Goal: Task Accomplishment & Management: Manage account settings

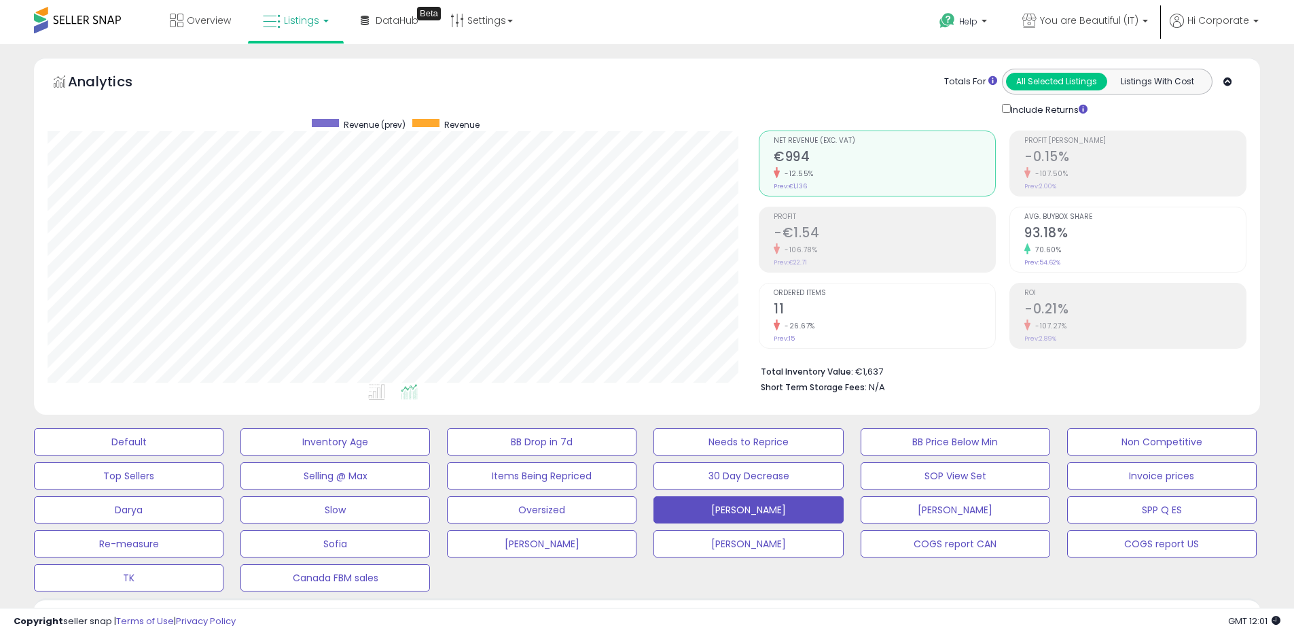
scroll to position [279, 711]
click at [1081, 22] on span "You are Beautiful (IT)" at bounding box center [1089, 21] width 99 height 14
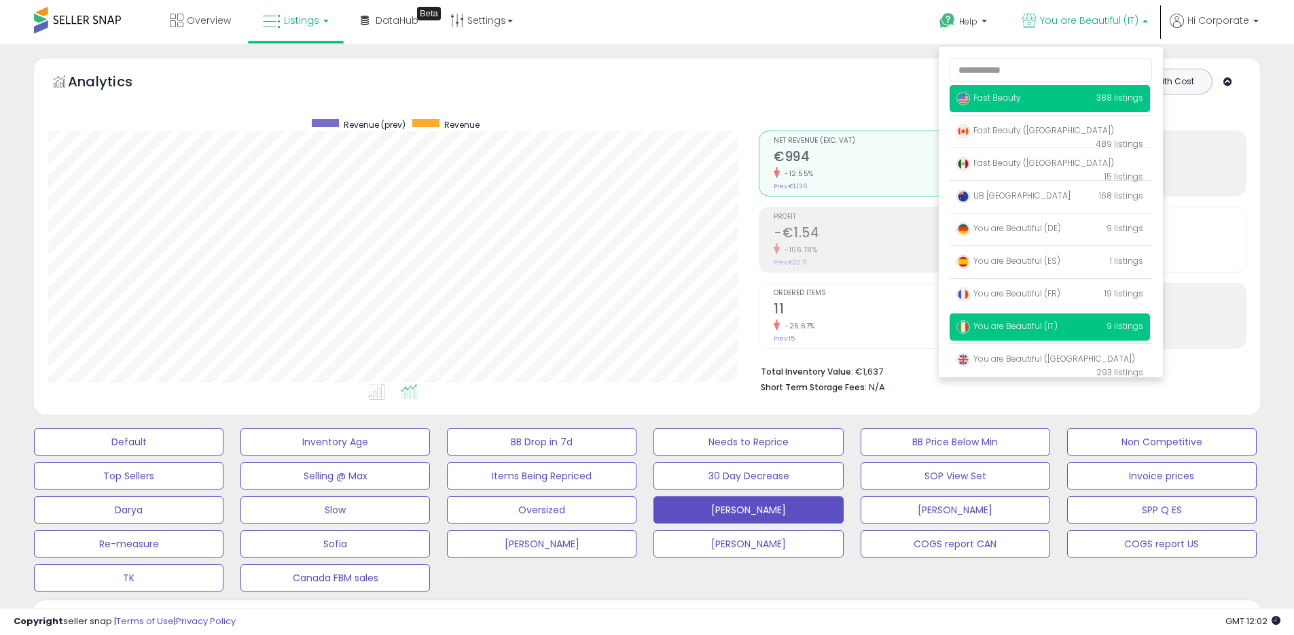
click at [995, 94] on span "Fast Beauty" at bounding box center [989, 98] width 65 height 12
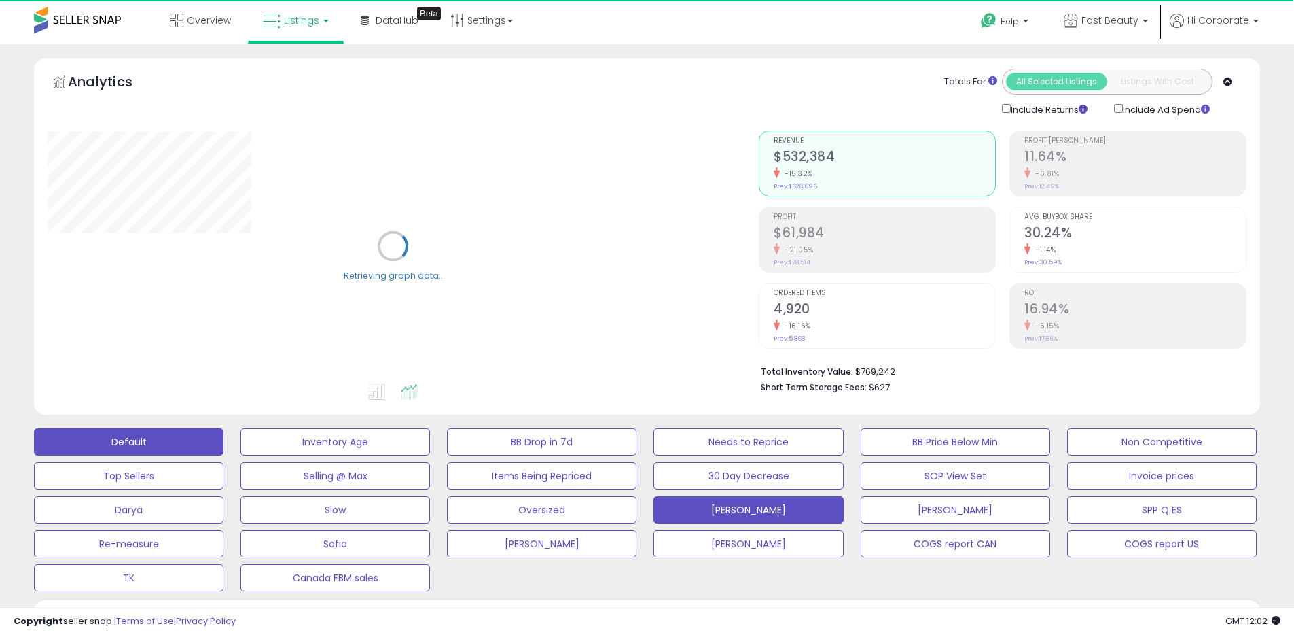
click at [175, 438] on button "Default" at bounding box center [129, 441] width 190 height 27
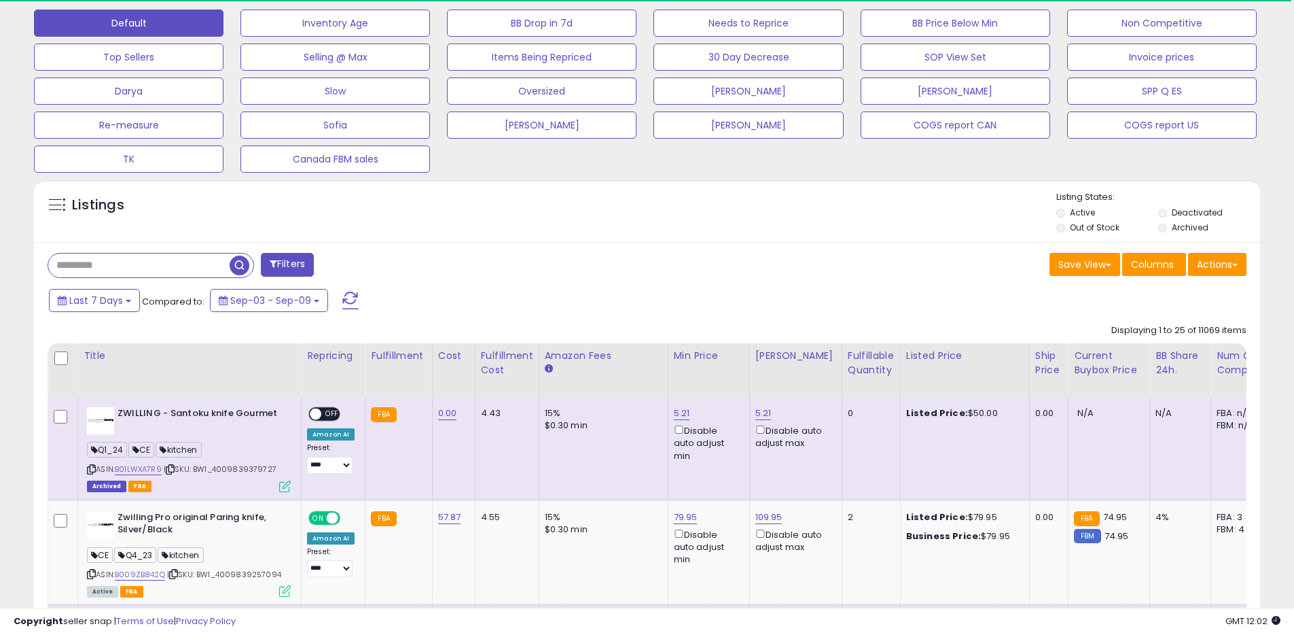
scroll to position [279, 711]
click at [1194, 213] on label "Deactivated" at bounding box center [1197, 213] width 51 height 12
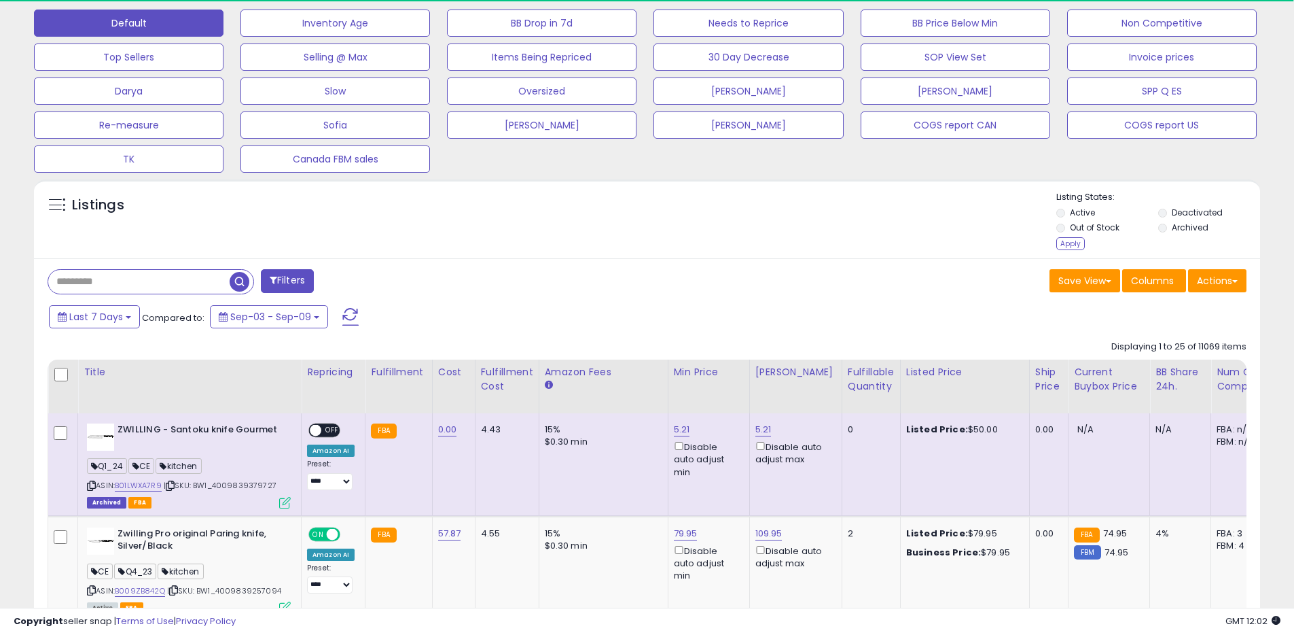
click at [1184, 225] on label "Archived" at bounding box center [1190, 227] width 37 height 12
click at [1084, 245] on div "Listing States: Active Deactivated Out of Stock Archived Apply" at bounding box center [1158, 222] width 204 height 63
click at [1074, 244] on div "Apply" at bounding box center [1070, 243] width 29 height 13
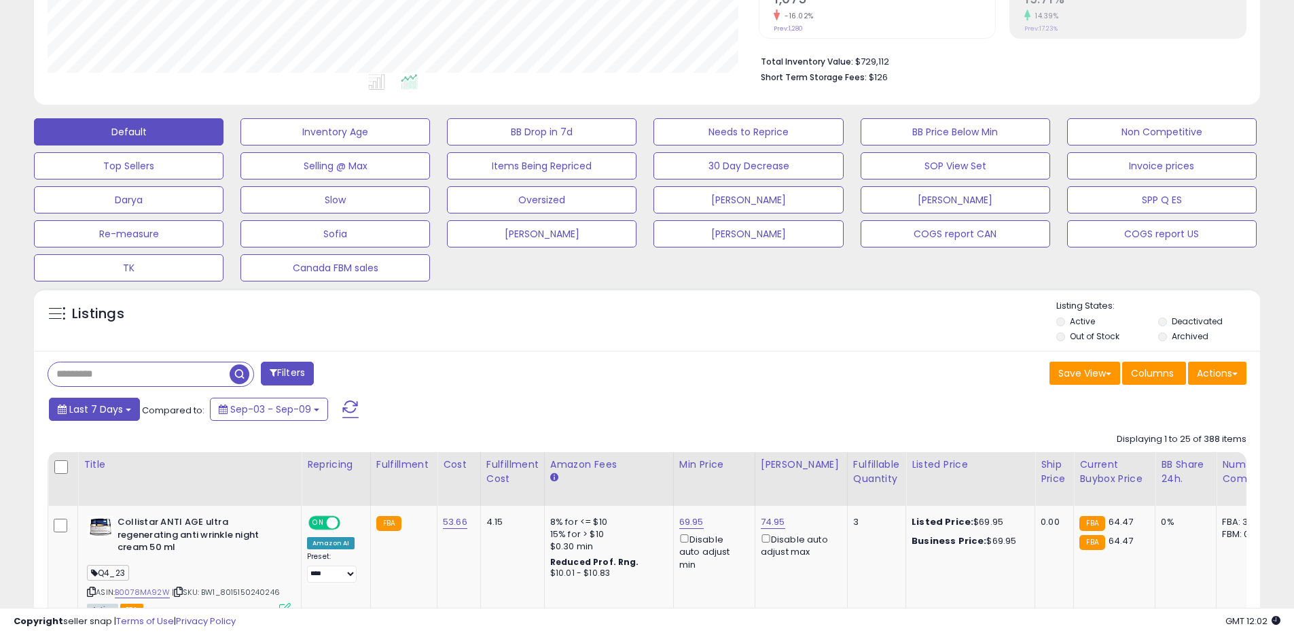
click at [122, 417] on button "Last 7 Days" at bounding box center [94, 408] width 91 height 23
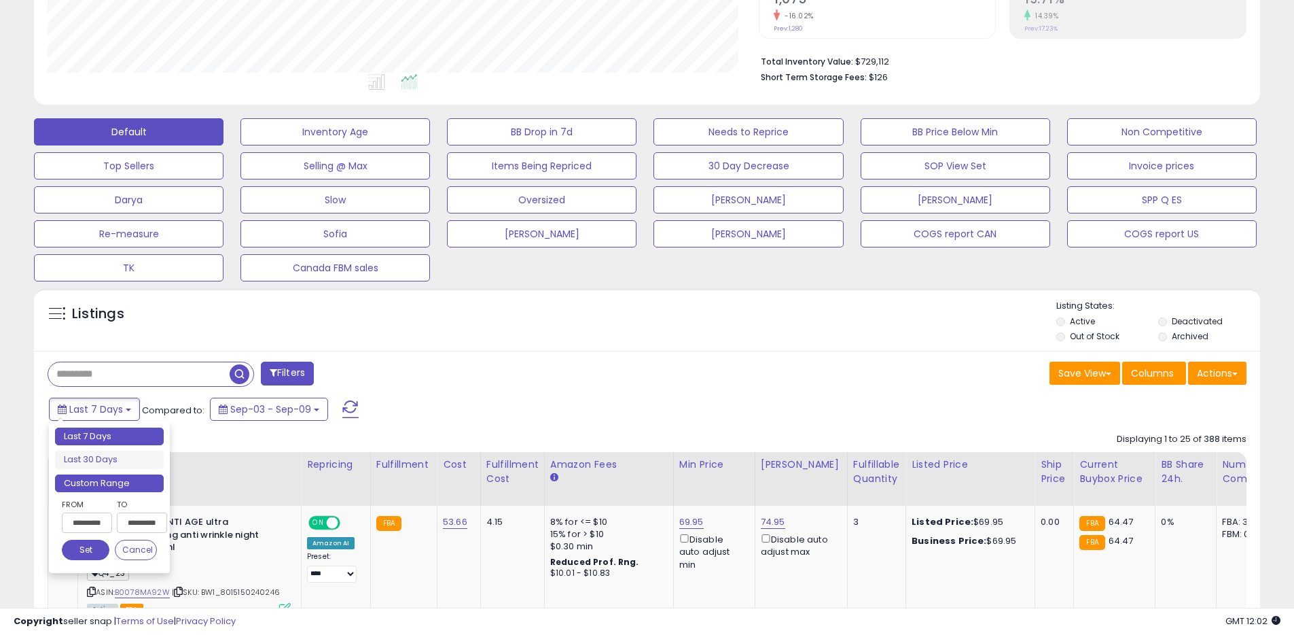
click at [101, 480] on li "Custom Range" at bounding box center [109, 483] width 109 height 18
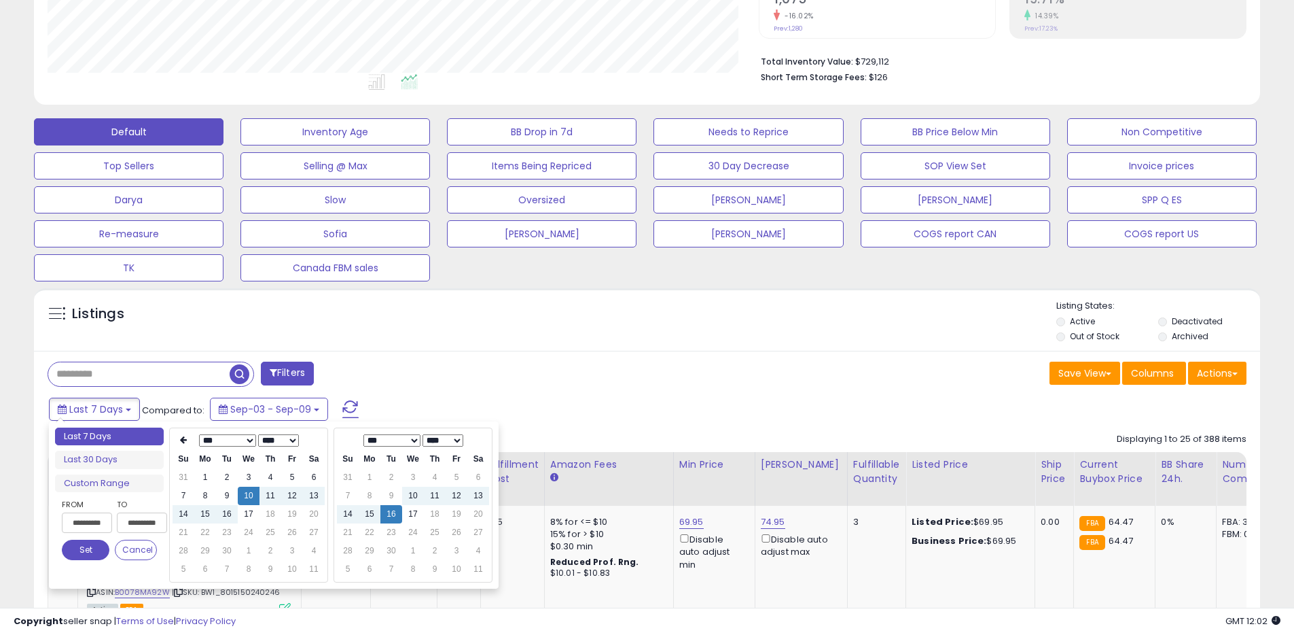
click at [292, 439] on select "**** **** **** **** **** **** **** **** **** **** **** **** **** **** **** ****…" at bounding box center [278, 440] width 41 height 12
click at [200, 534] on td "16" at bounding box center [205, 532] width 22 height 18
type input "**********"
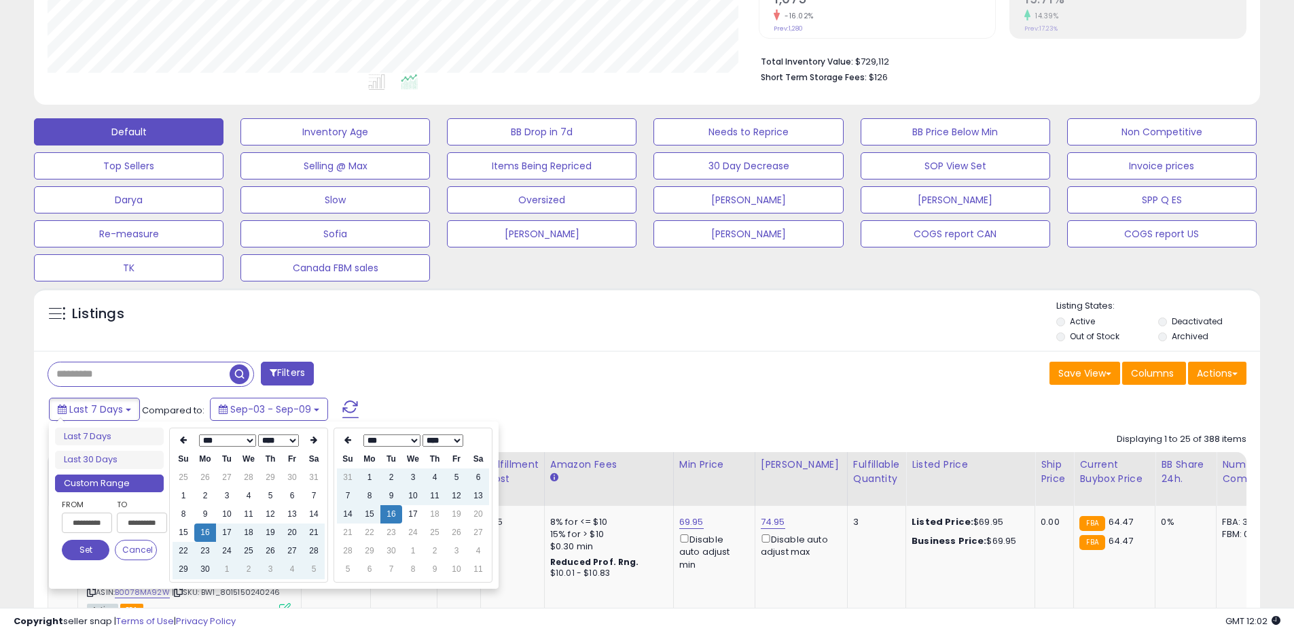
click at [98, 549] on button "Set" at bounding box center [86, 549] width 48 height 20
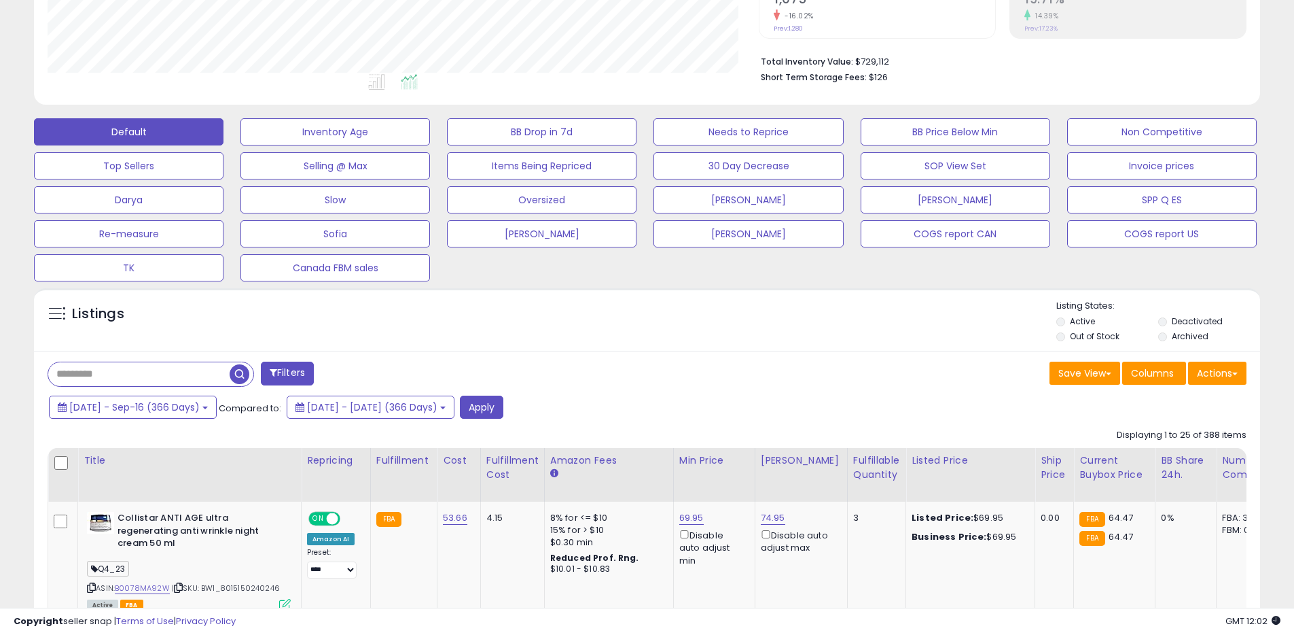
click at [537, 397] on div "2024-Sep-16 - Sep-16 (366 Days) Compared to: 2023-Sep-16 - 2024-Sep-15 (366 Day…" at bounding box center [496, 408] width 900 height 26
click at [503, 398] on button "Apply" at bounding box center [481, 406] width 43 height 23
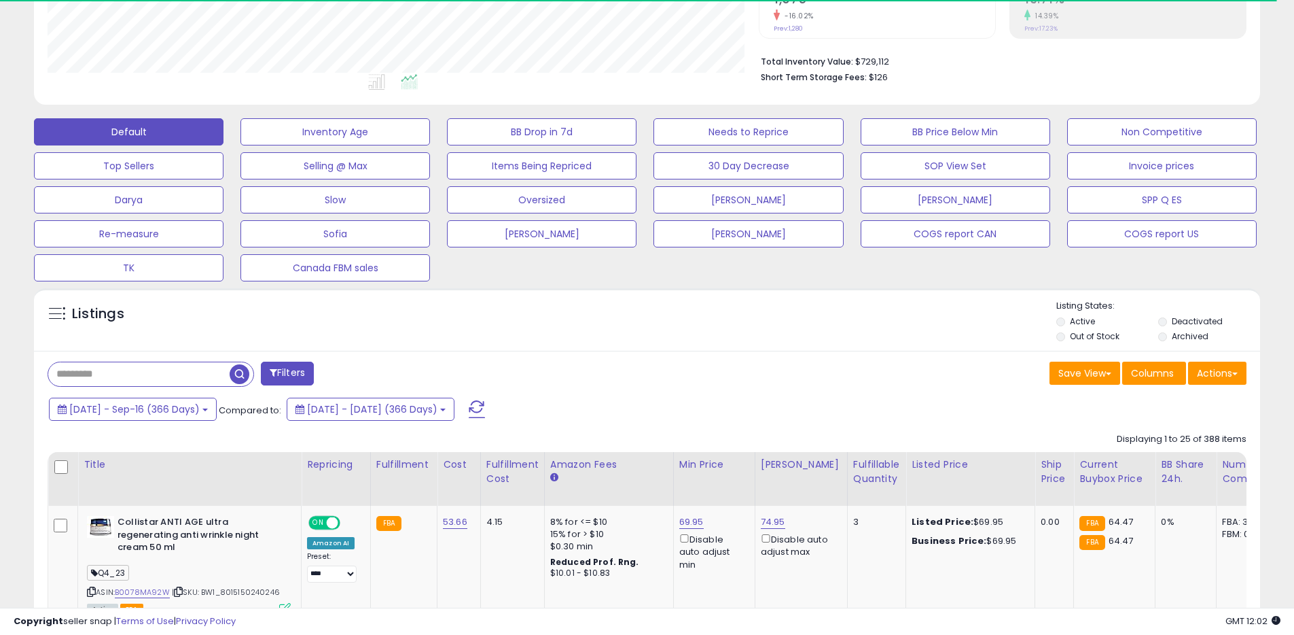
scroll to position [679139, 678706]
click at [1222, 366] on button "Actions" at bounding box center [1217, 372] width 58 height 23
click at [1156, 458] on link "Export All Columns" at bounding box center [1162, 459] width 149 height 21
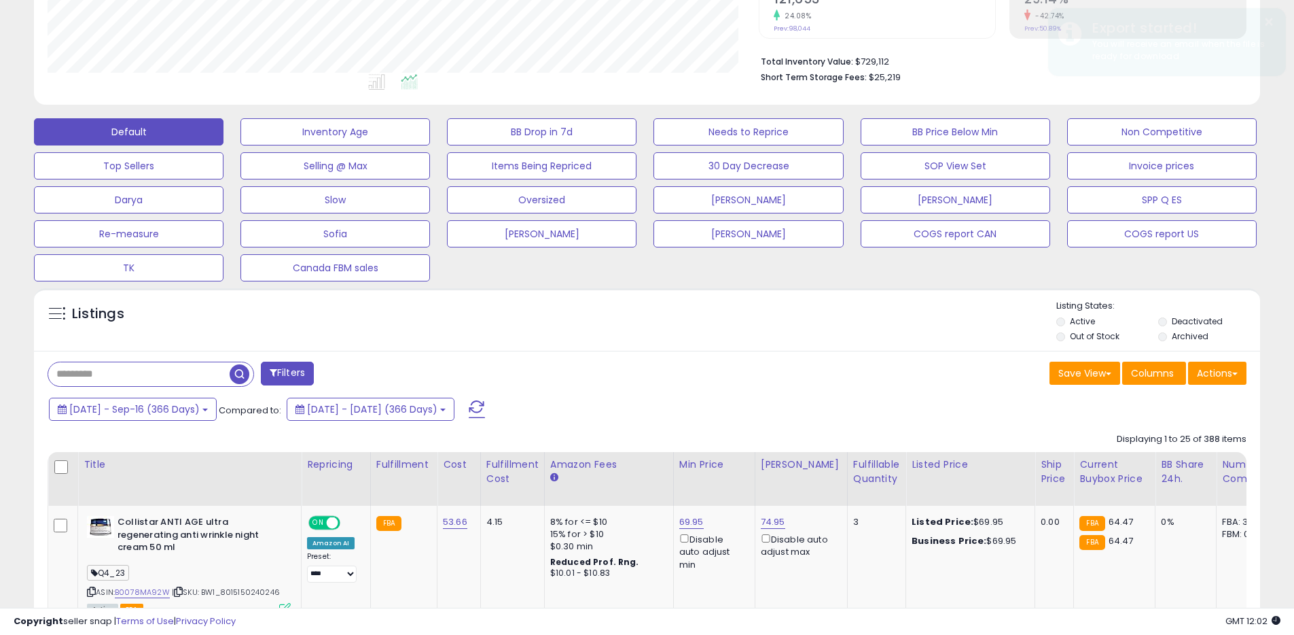
scroll to position [279, 711]
click at [1213, 380] on button "Actions" at bounding box center [1217, 372] width 58 height 23
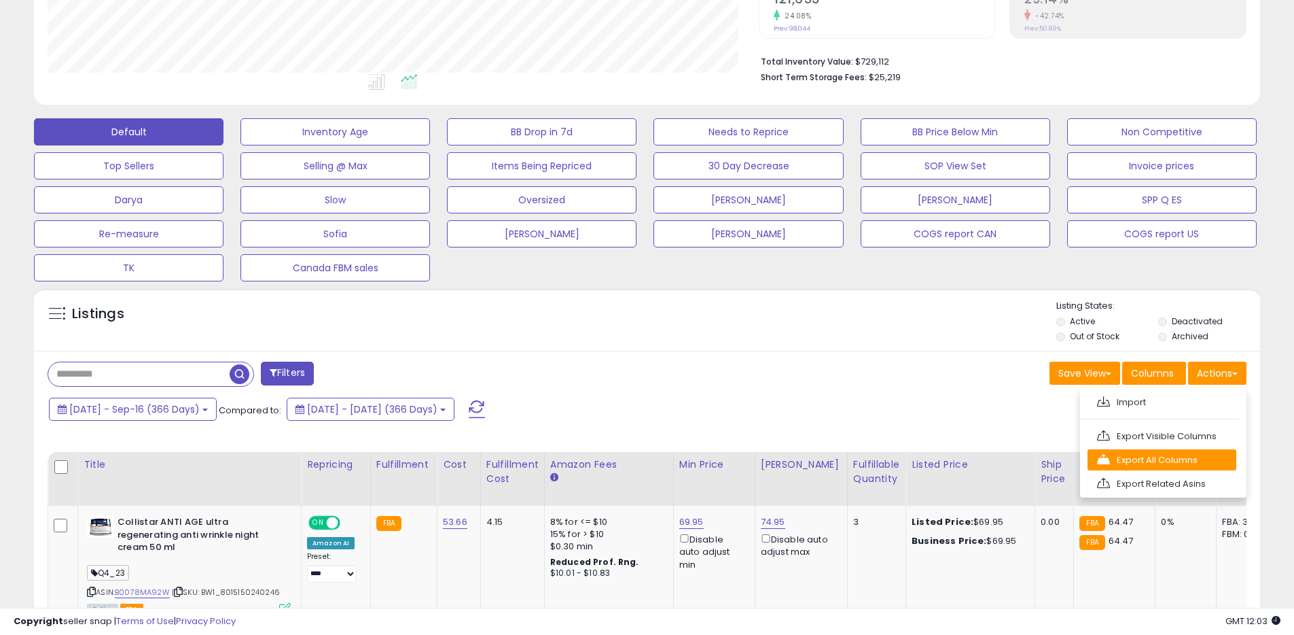
click at [1145, 461] on link "Export All Columns" at bounding box center [1162, 459] width 149 height 21
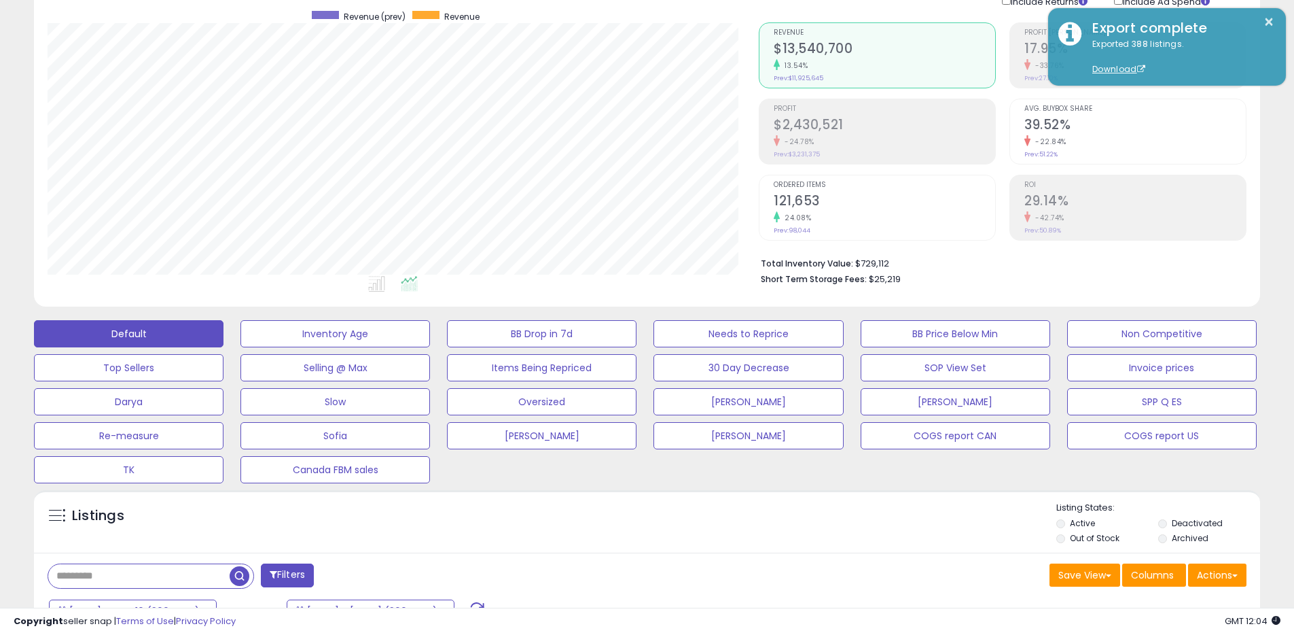
scroll to position [0, 0]
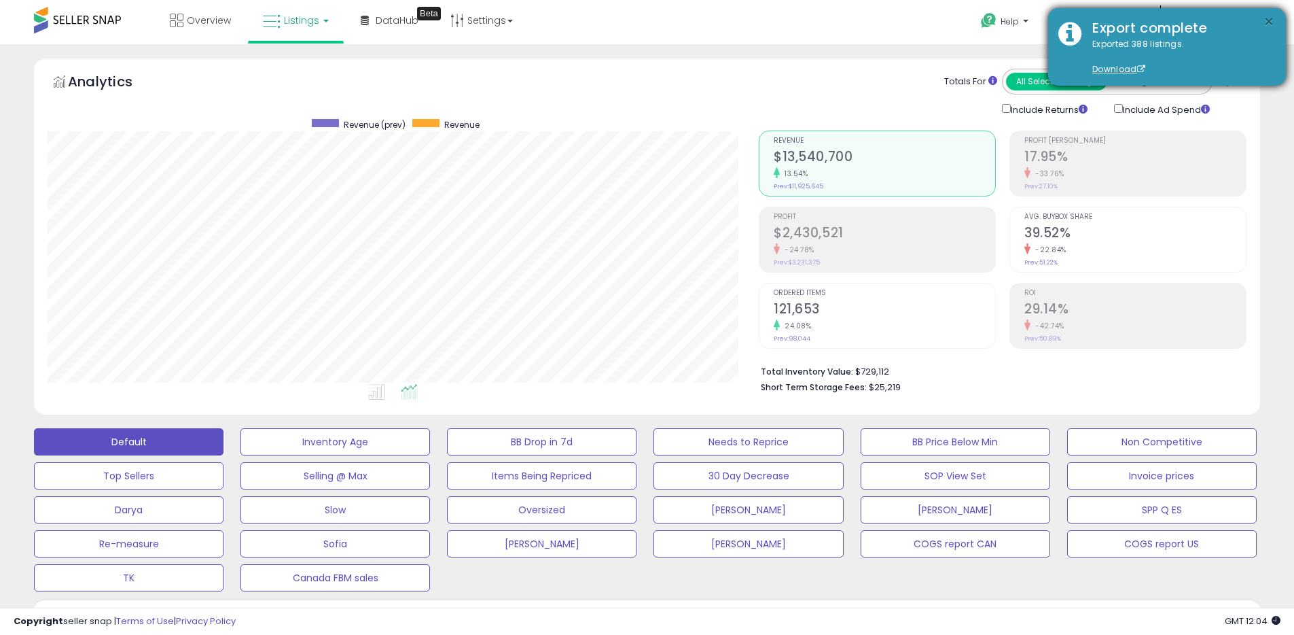
drag, startPoint x: 1266, startPoint y: 24, endPoint x: 1252, endPoint y: 26, distance: 14.4
click at [1266, 24] on button "×" at bounding box center [1269, 22] width 11 height 17
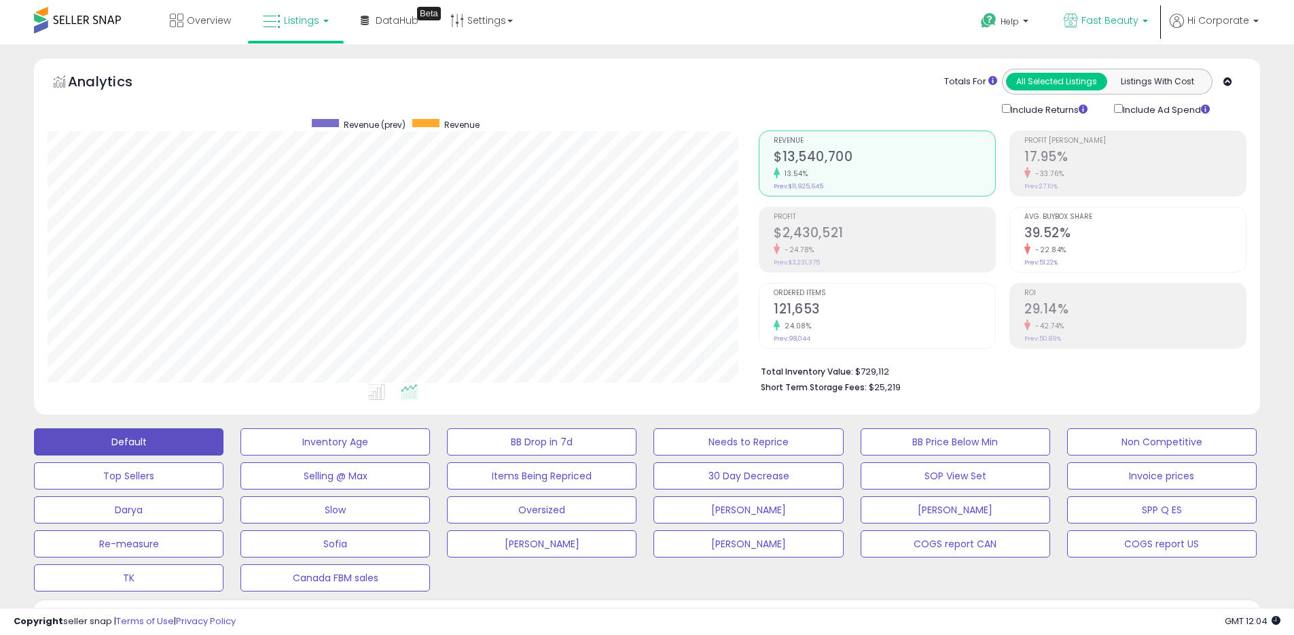
click at [1073, 18] on icon at bounding box center [1071, 21] width 14 height 14
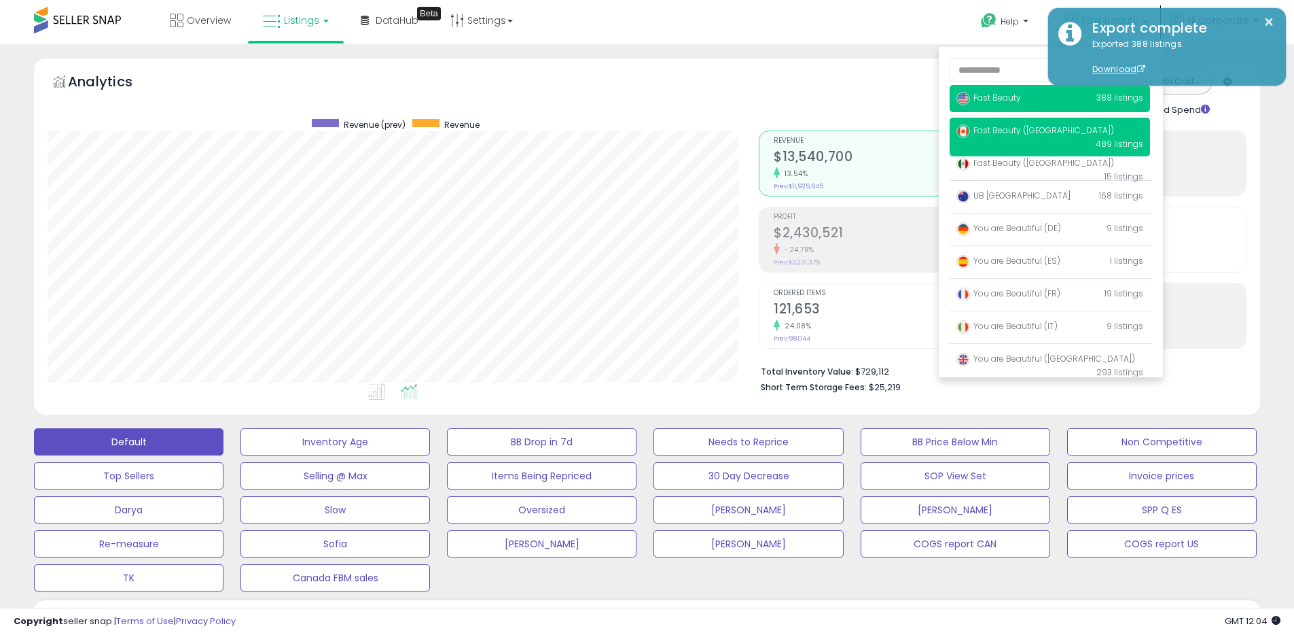
click at [1003, 125] on span "Fast Beauty ([GEOGRAPHIC_DATA])" at bounding box center [1036, 130] width 158 height 12
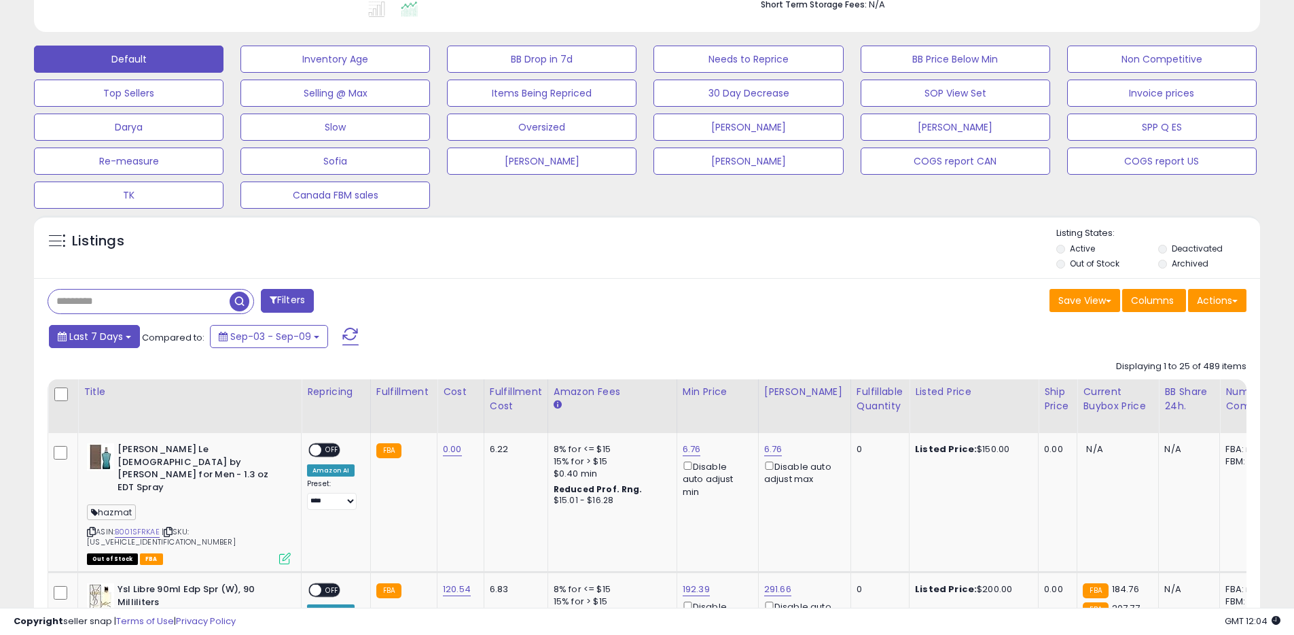
scroll to position [279, 711]
click at [116, 335] on span "Last 7 Days" at bounding box center [96, 337] width 54 height 14
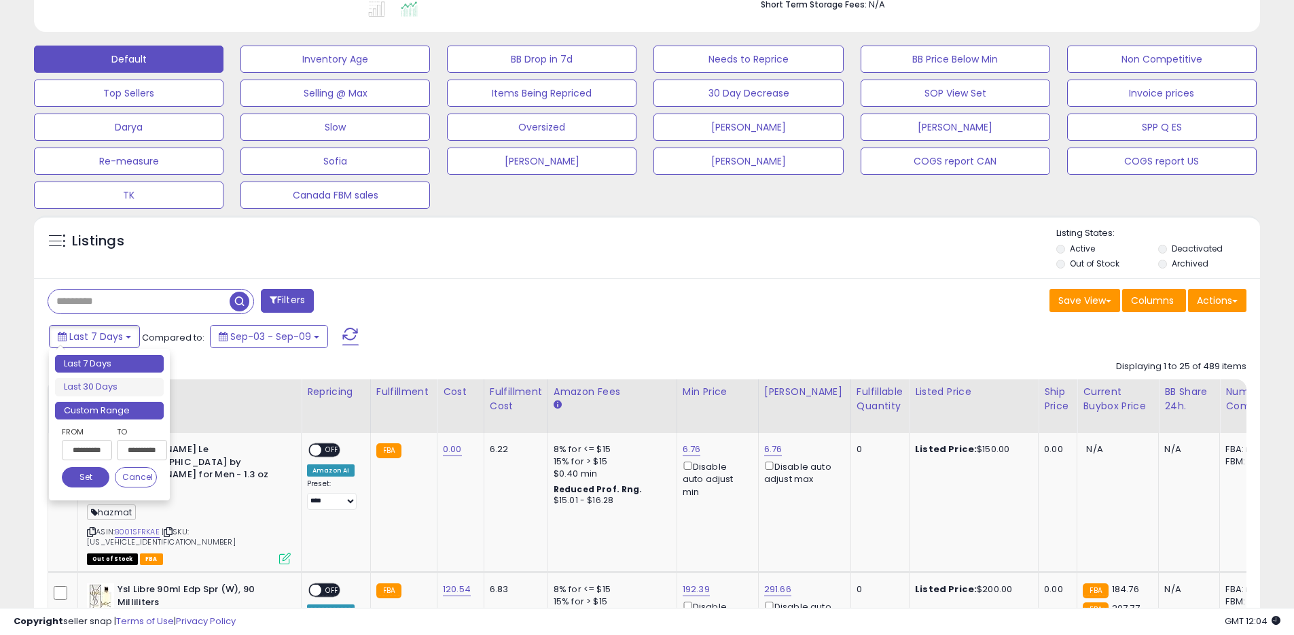
click at [100, 409] on li "Custom Range" at bounding box center [109, 411] width 109 height 18
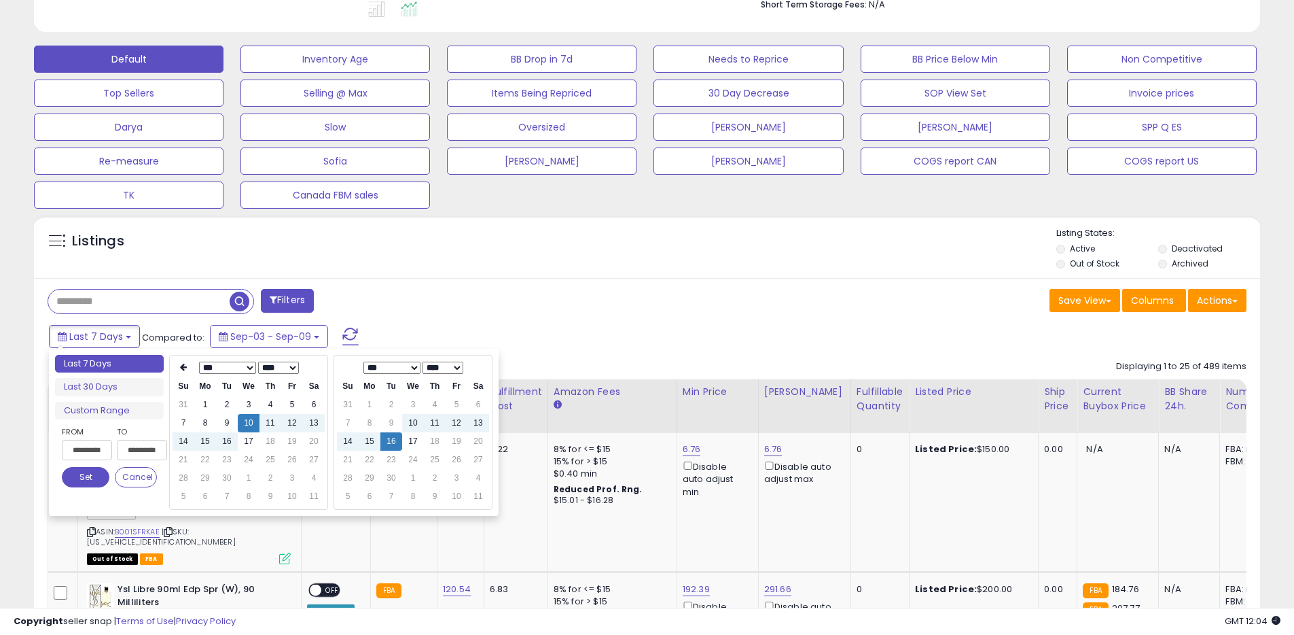
click at [280, 368] on select "**** **** **** **** **** **** **** **** **** **** **** **** **** **** **** ****…" at bounding box center [278, 367] width 41 height 12
click at [205, 463] on td "16" at bounding box center [205, 459] width 22 height 18
type input "**********"
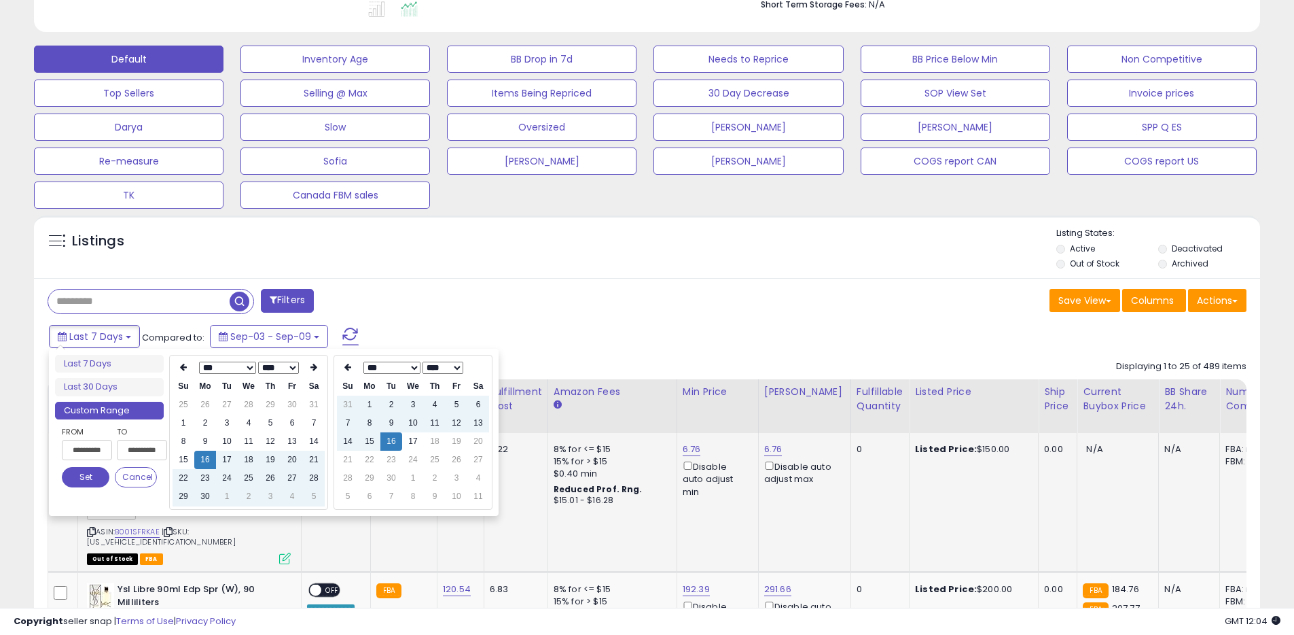
click at [88, 472] on button "Set" at bounding box center [86, 477] width 48 height 20
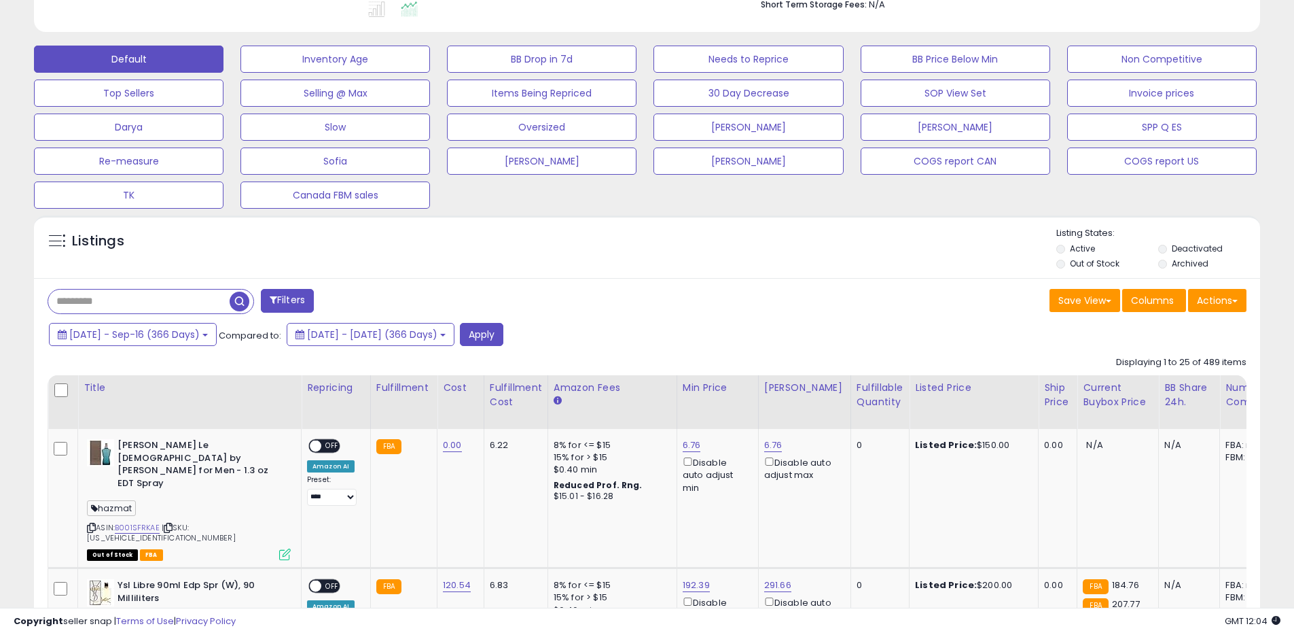
click at [503, 328] on button "Apply" at bounding box center [481, 334] width 43 height 23
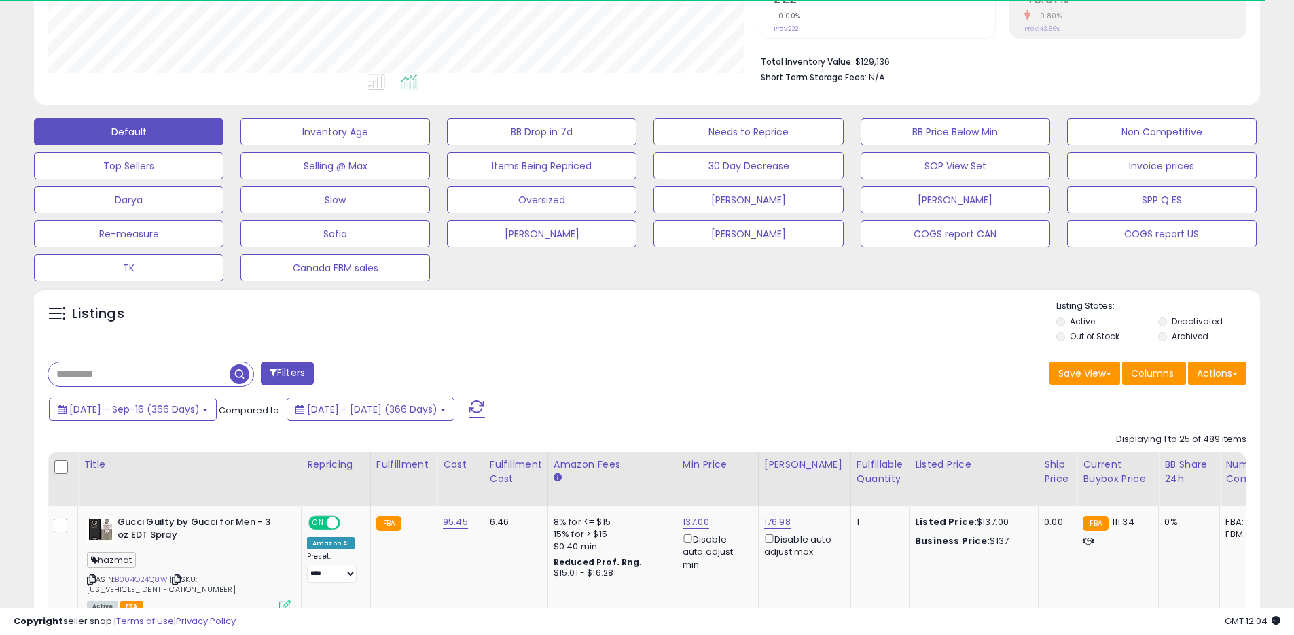
scroll to position [679139, 678706]
click at [1236, 375] on button "Actions" at bounding box center [1217, 372] width 58 height 23
click at [1171, 459] on link "Export All Columns" at bounding box center [1162, 459] width 149 height 21
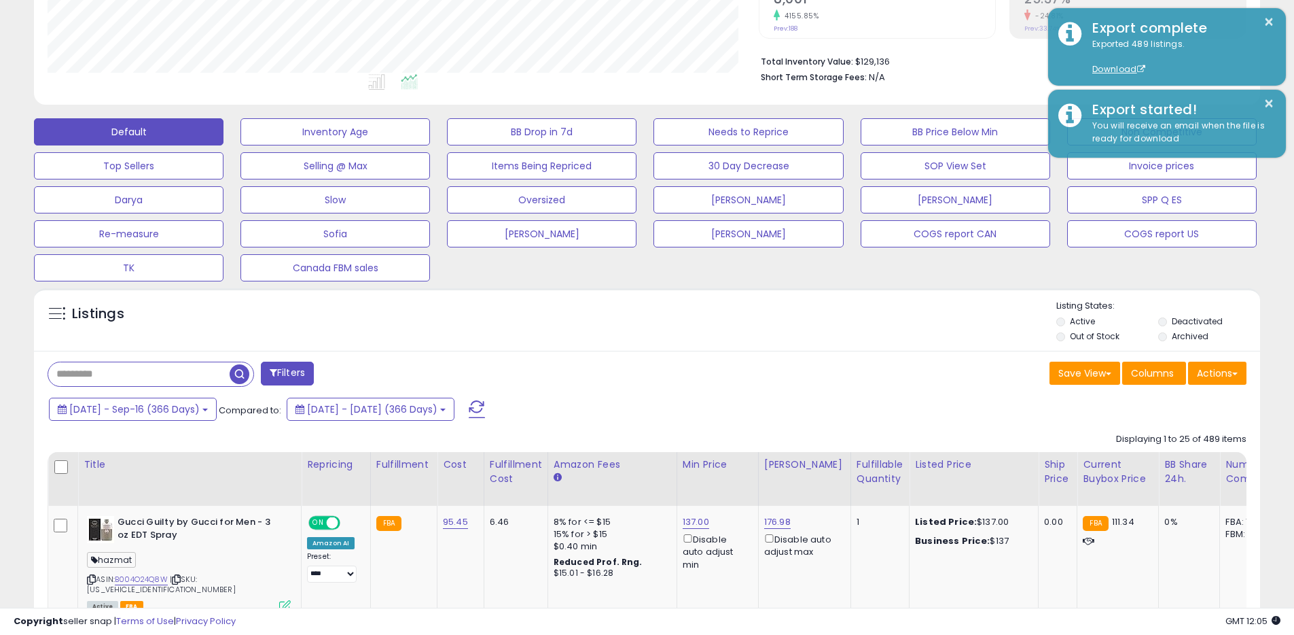
scroll to position [279, 711]
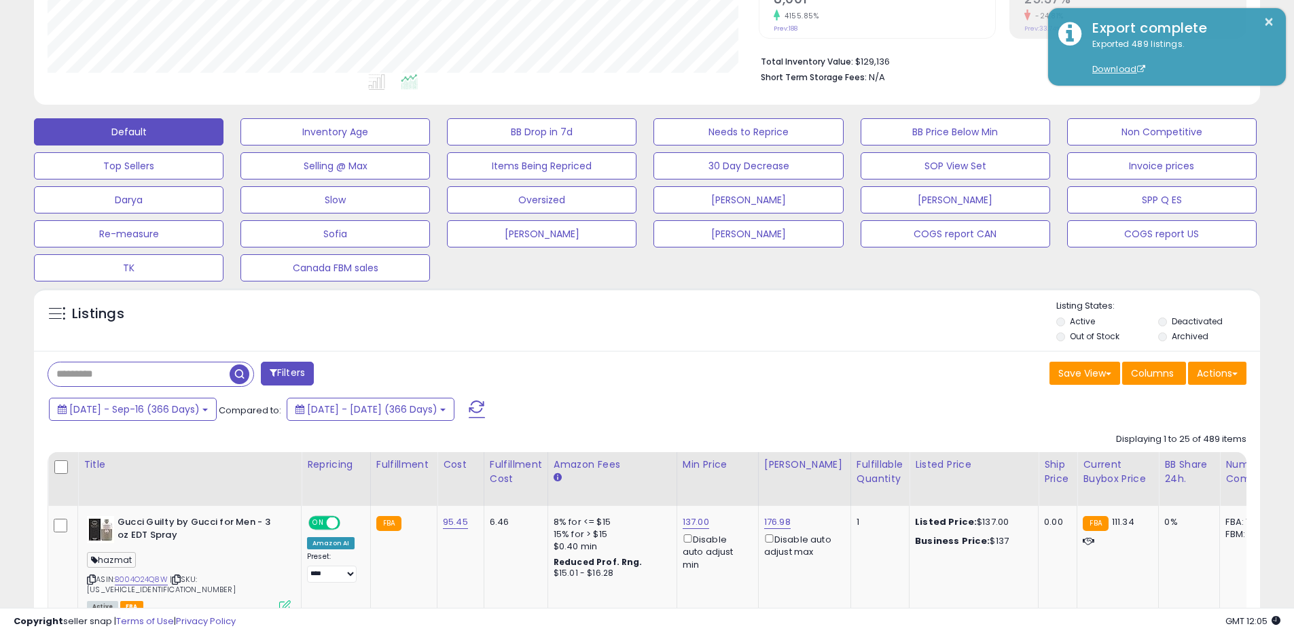
click at [930, 313] on div "Listings" at bounding box center [647, 323] width 1226 height 46
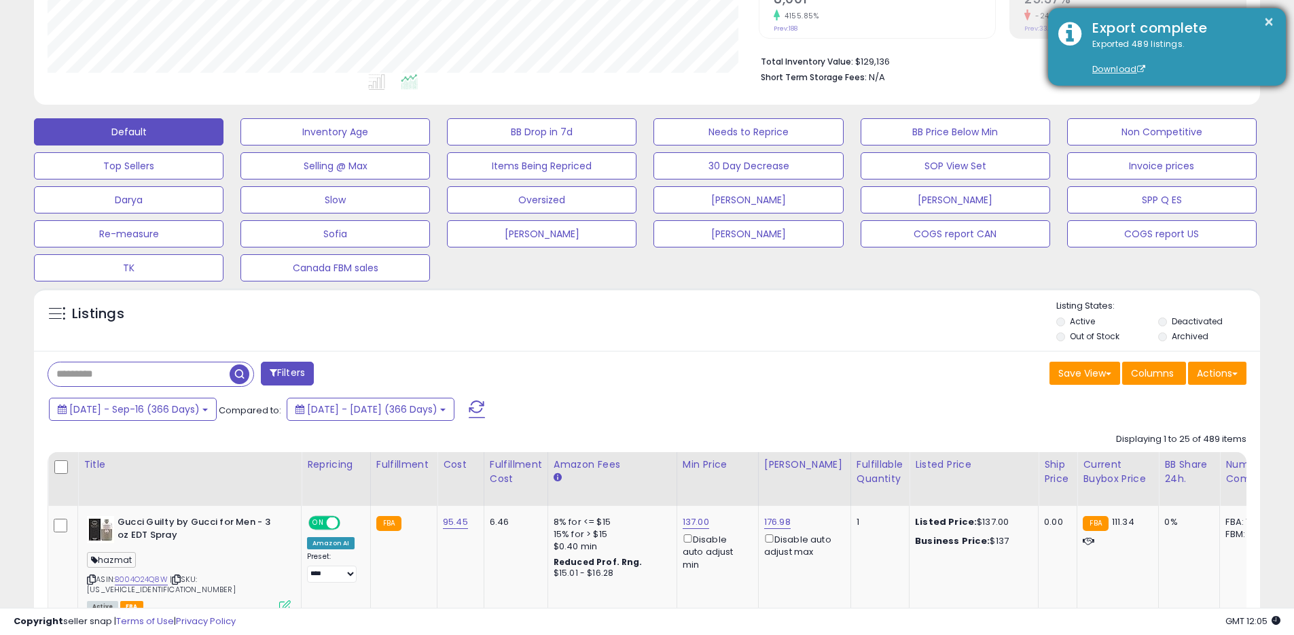
scroll to position [0, 0]
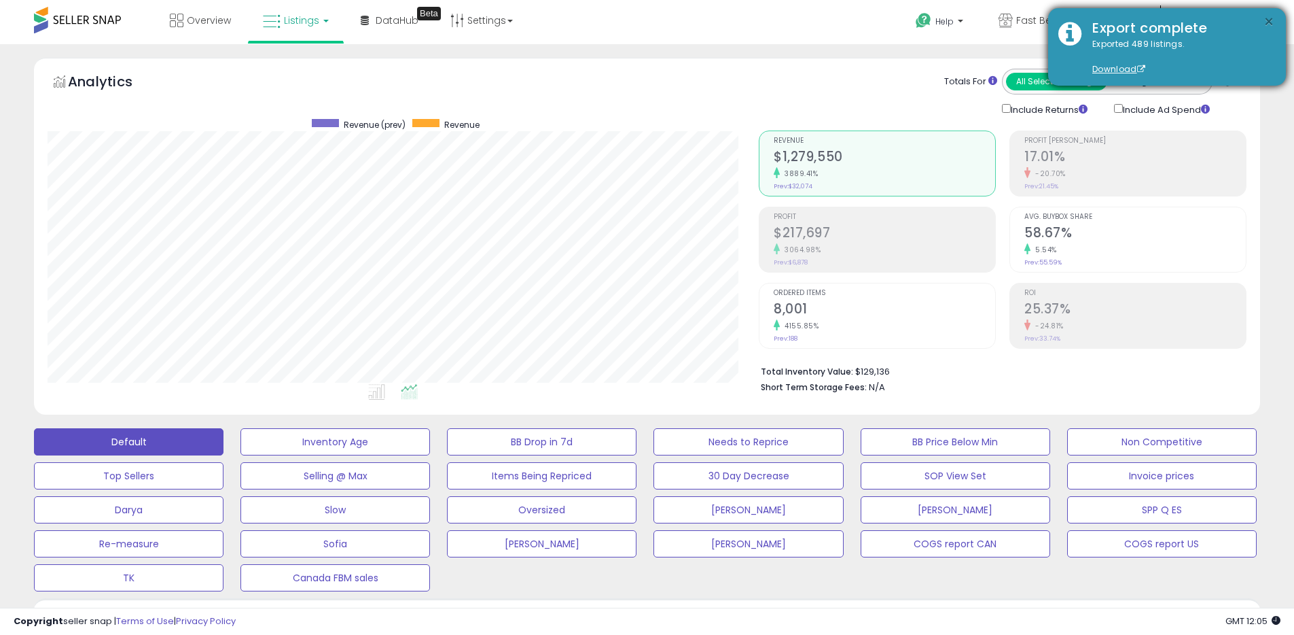
click at [1266, 18] on button "×" at bounding box center [1269, 22] width 11 height 17
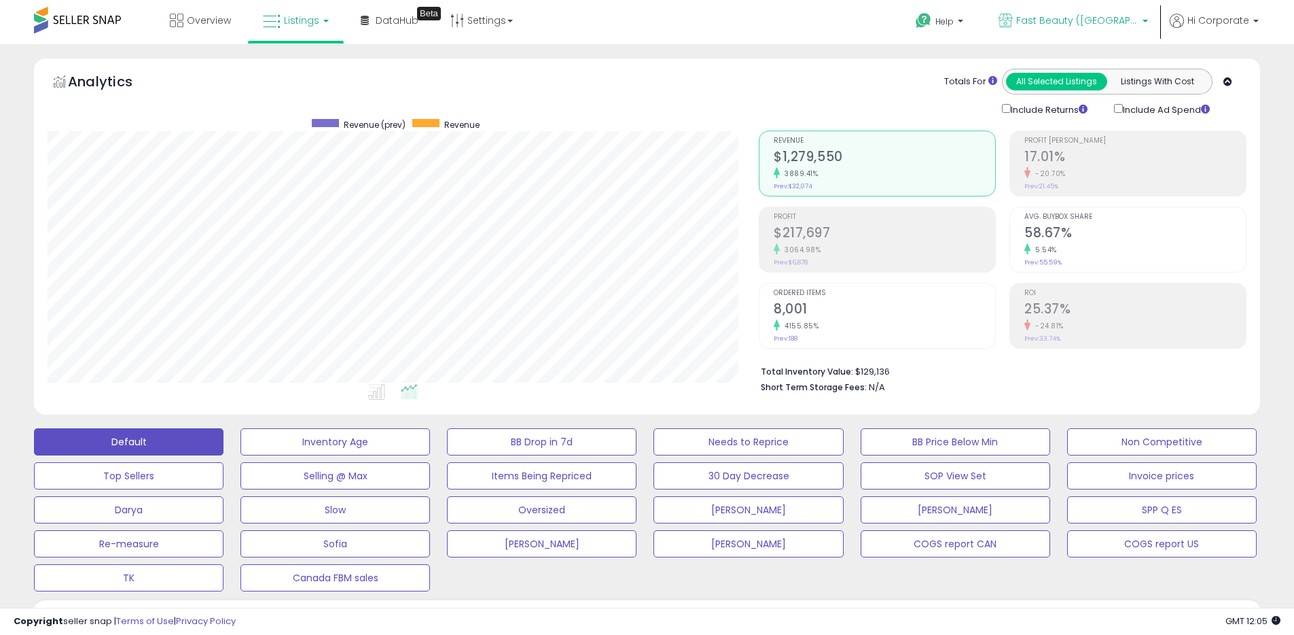
click at [1013, 20] on icon at bounding box center [1006, 21] width 14 height 14
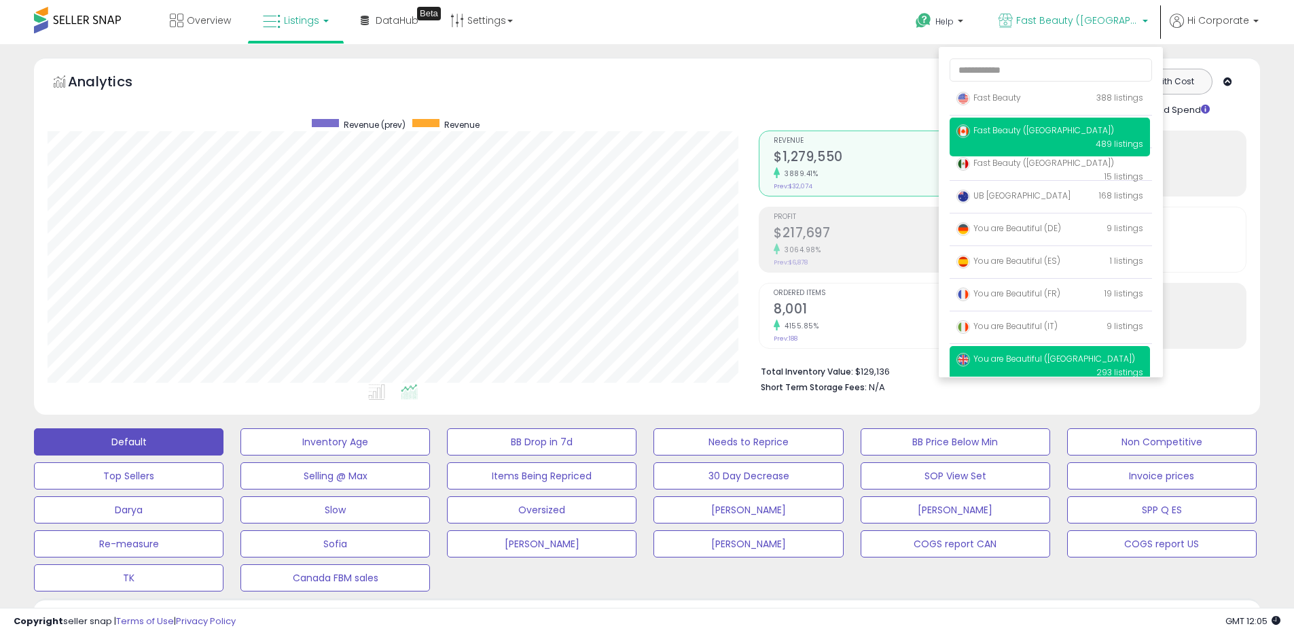
click at [1018, 356] on span "You are Beautiful ([GEOGRAPHIC_DATA])" at bounding box center [1046, 359] width 179 height 12
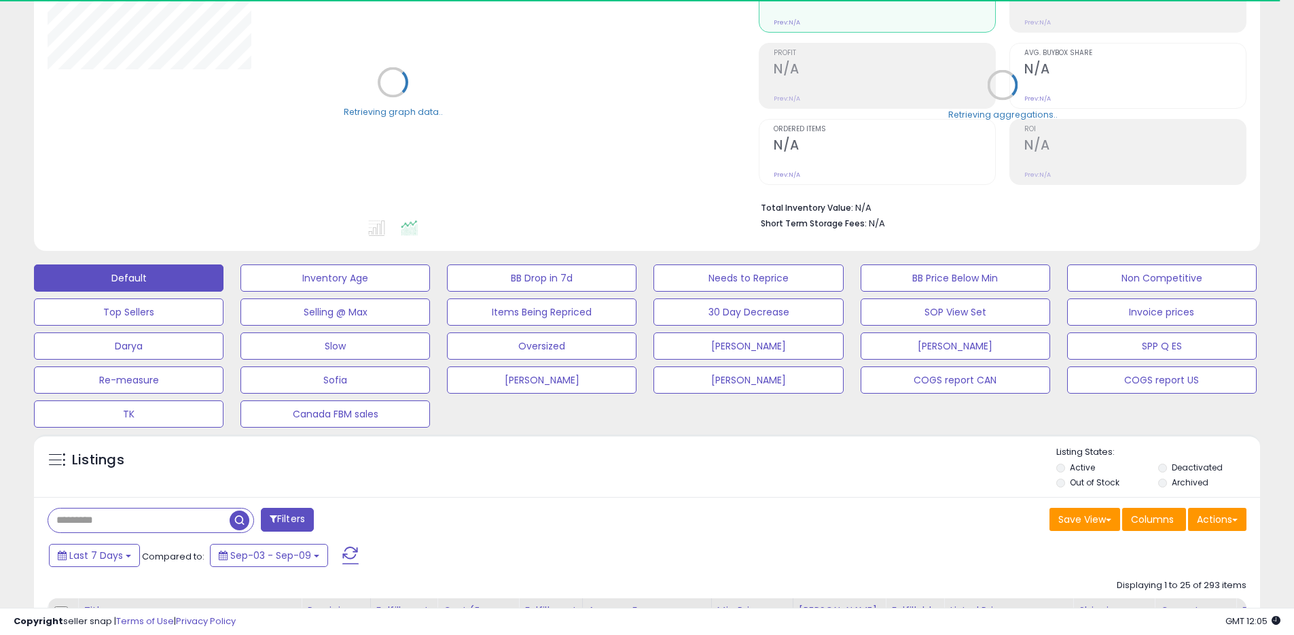
scroll to position [408, 0]
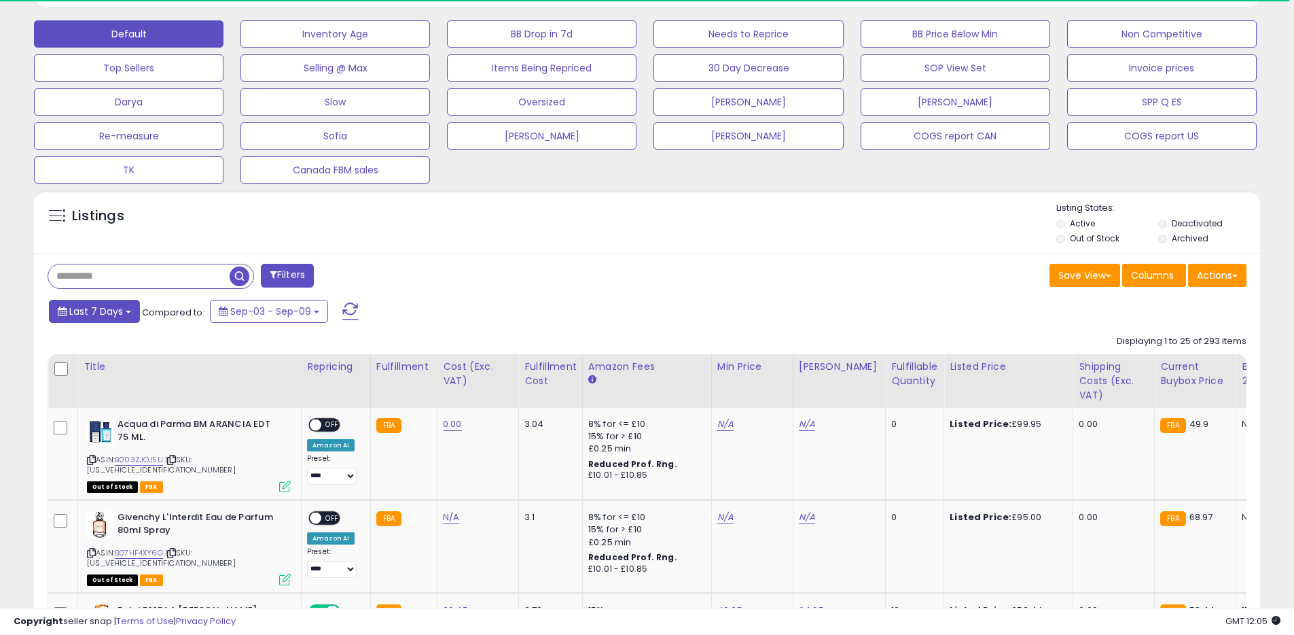
click at [118, 306] on span "Last 7 Days" at bounding box center [96, 311] width 54 height 14
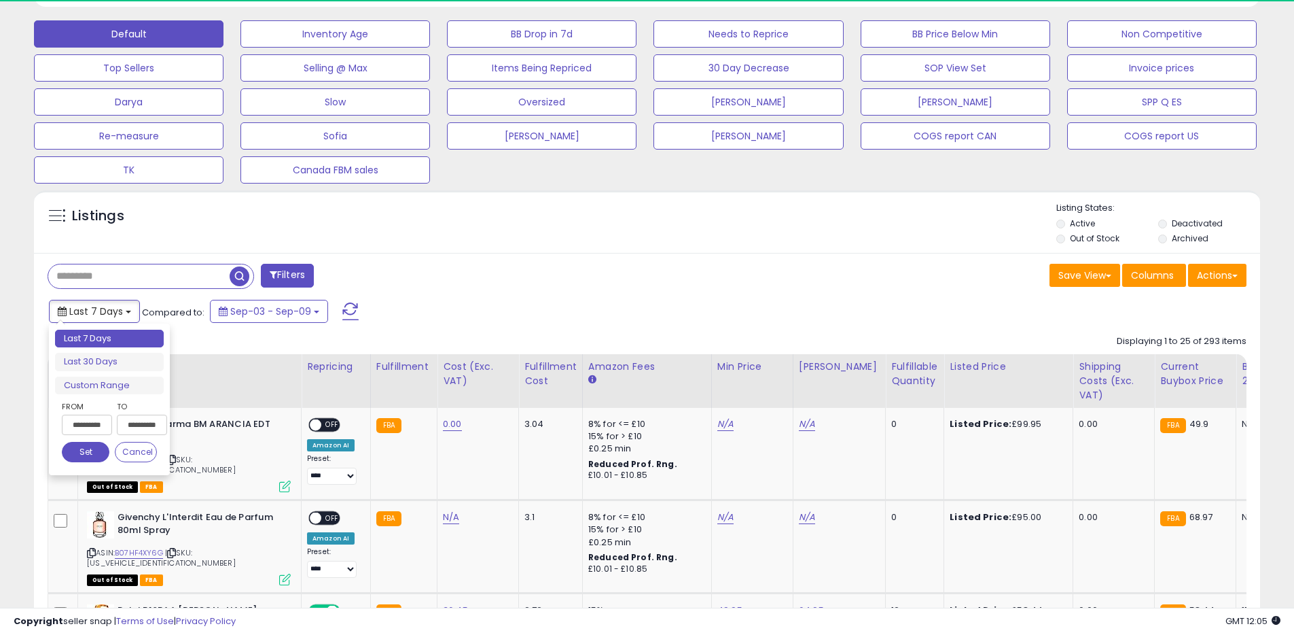
scroll to position [279, 711]
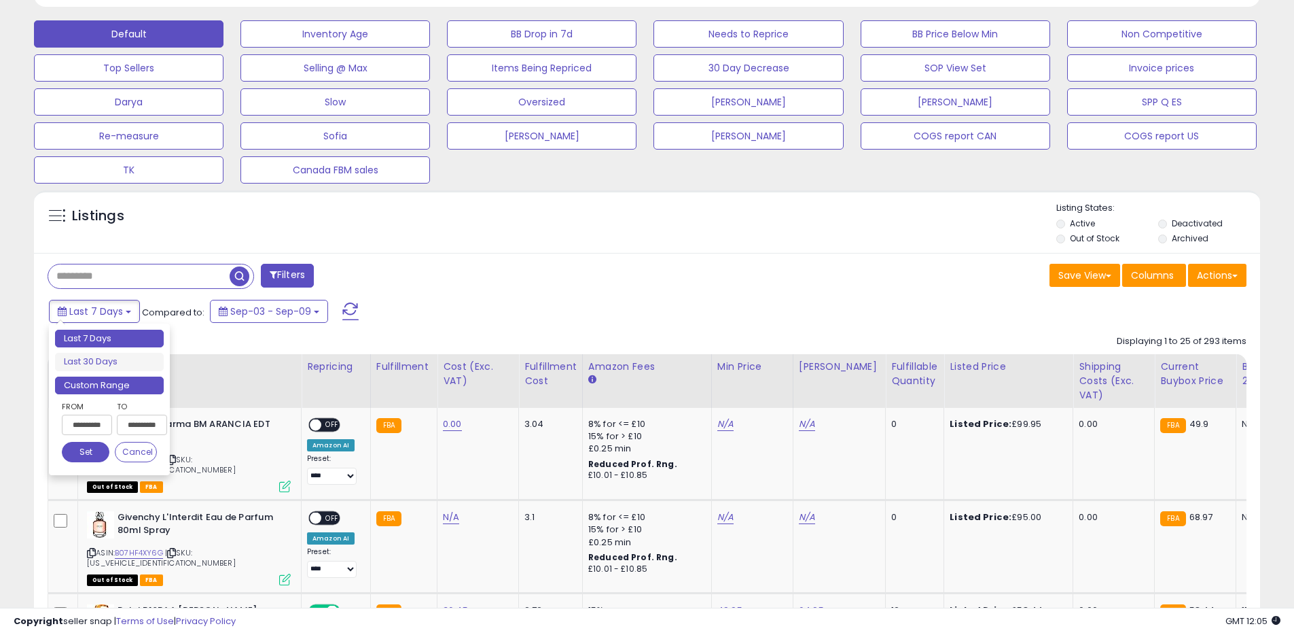
click at [99, 381] on li "Custom Range" at bounding box center [109, 385] width 109 height 18
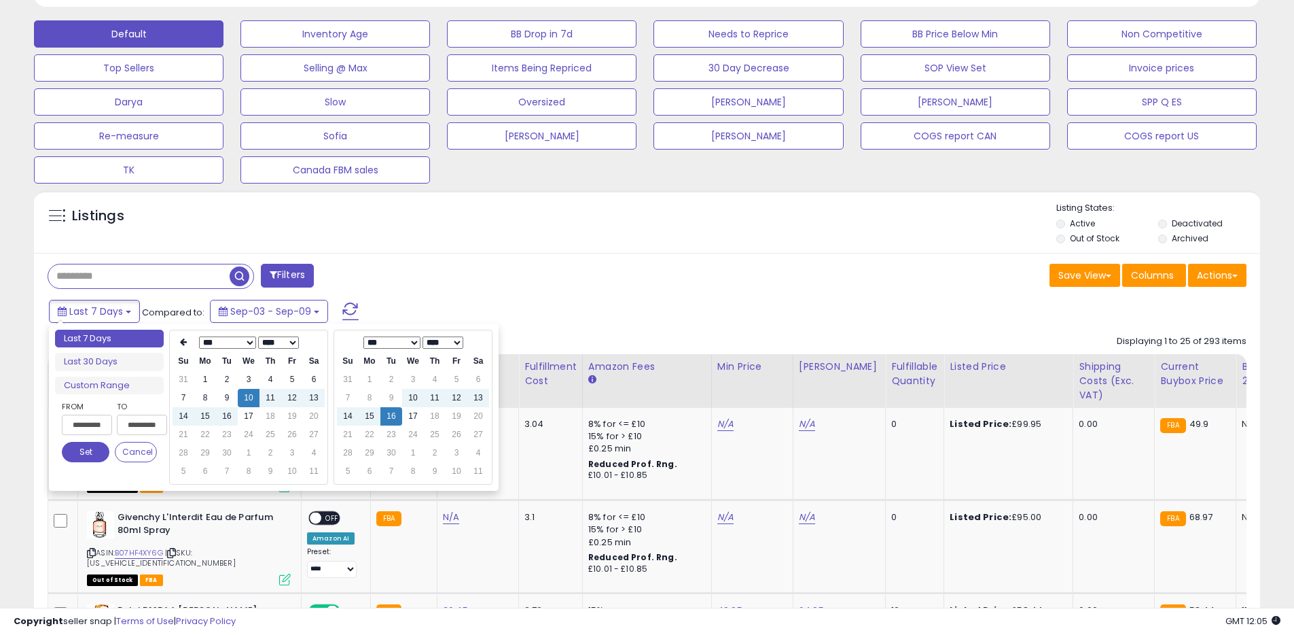
click at [277, 344] on select "**** **** **** **** **** **** **** **** **** **** **** **** **** **** **** ****…" at bounding box center [278, 342] width 41 height 12
click at [206, 436] on td "16" at bounding box center [205, 434] width 22 height 18
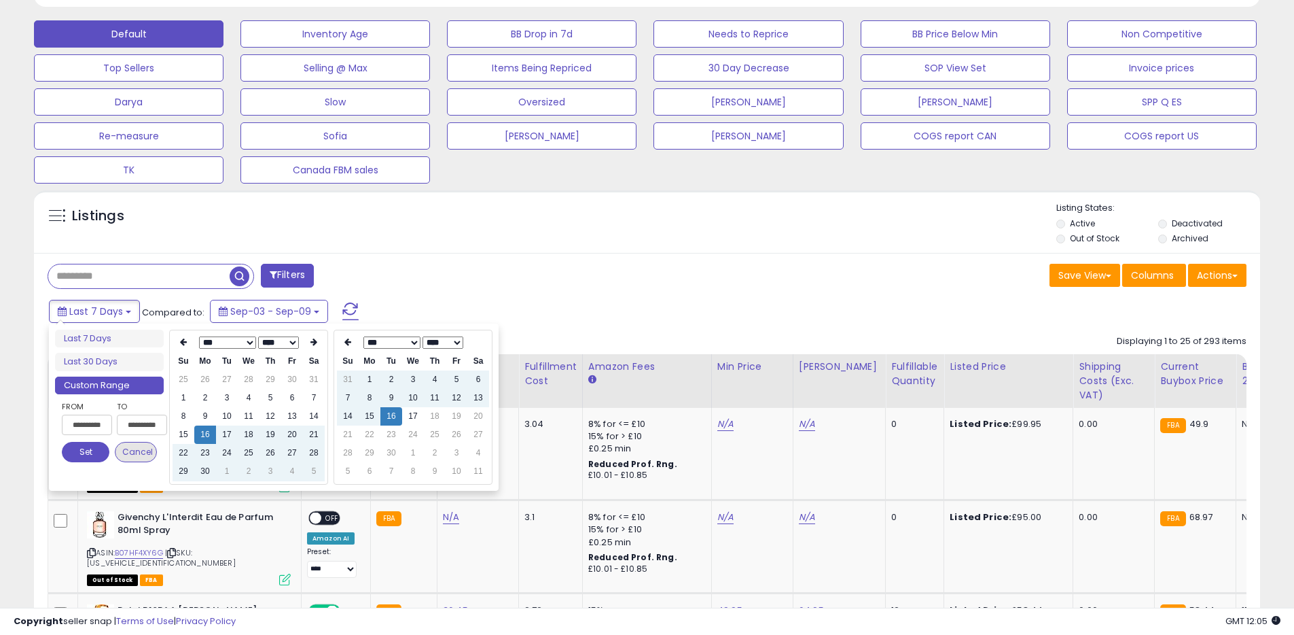
type input "**********"
click at [87, 453] on button "Set" at bounding box center [86, 452] width 48 height 20
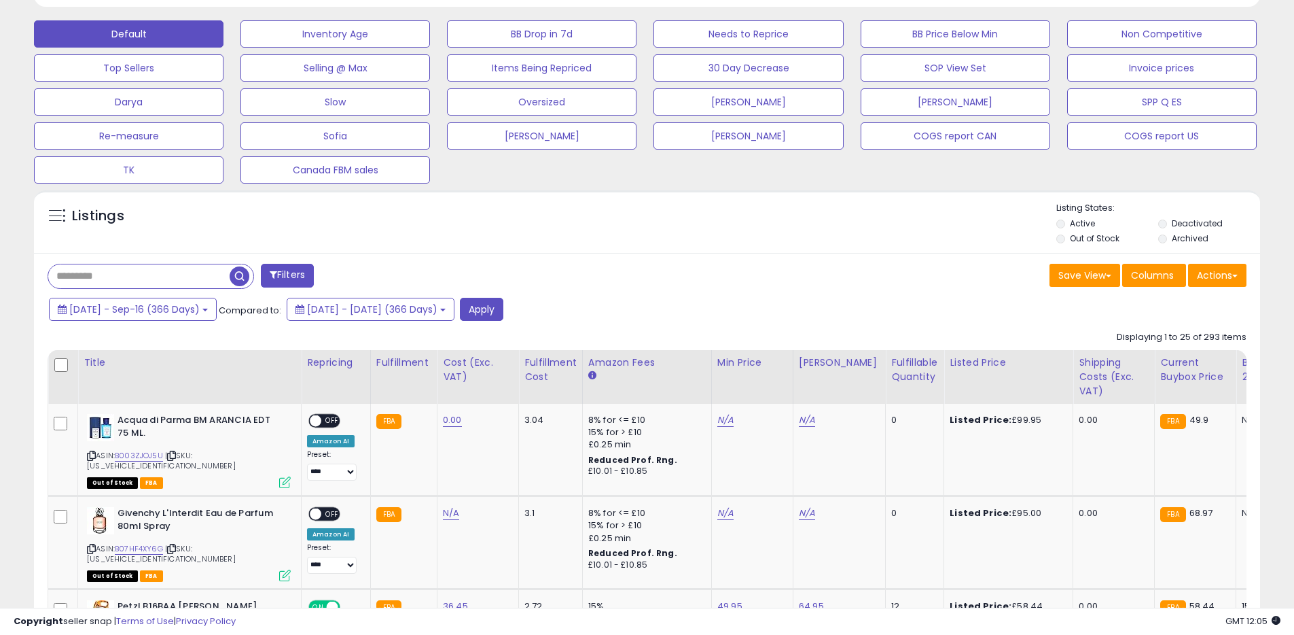
click at [556, 323] on div "2024-Sep-16 - Sep-16 (366 Days) Compared to: 2023-Sep-16 - 2024-Sep-15 (366 Day…" at bounding box center [496, 311] width 900 height 26
click at [503, 310] on button "Apply" at bounding box center [481, 309] width 43 height 23
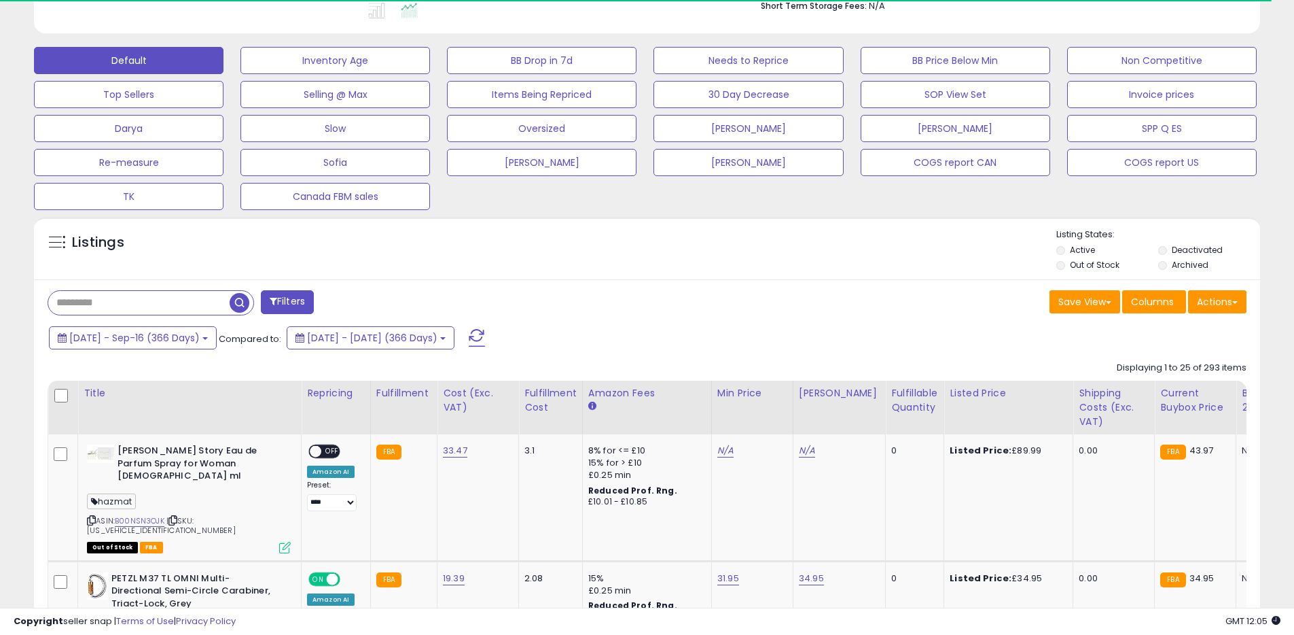
scroll to position [386, 0]
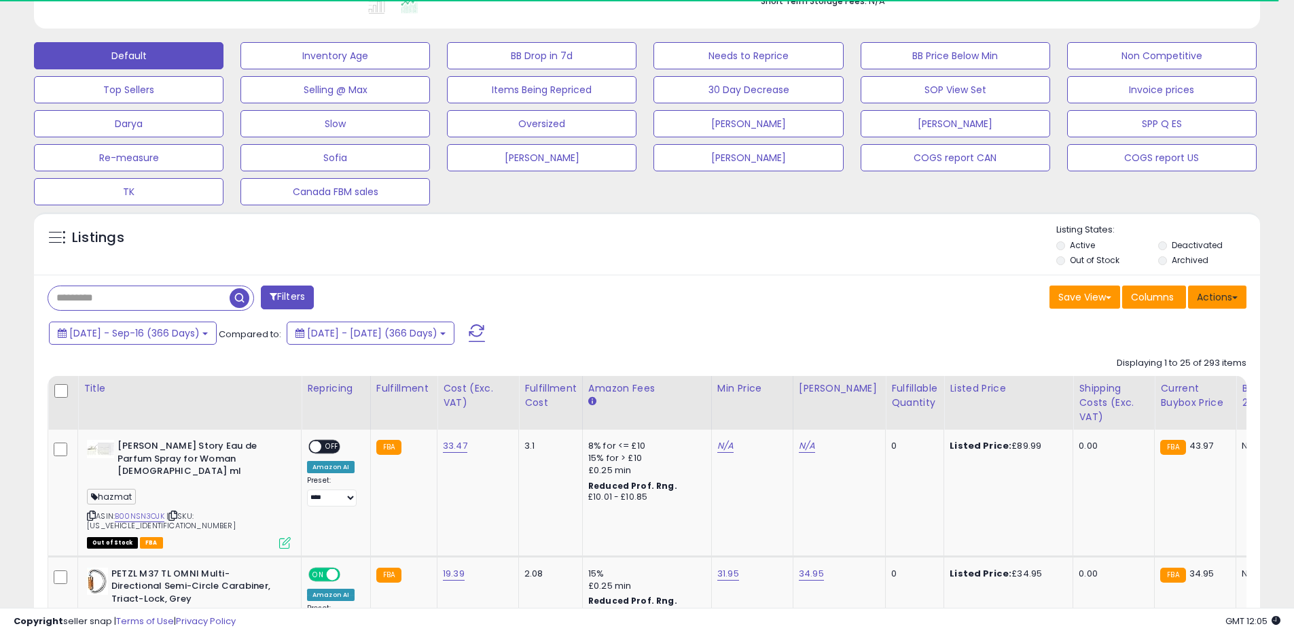
click at [1213, 302] on button "Actions" at bounding box center [1217, 296] width 58 height 23
click at [1126, 388] on link "Export All Columns" at bounding box center [1162, 383] width 149 height 21
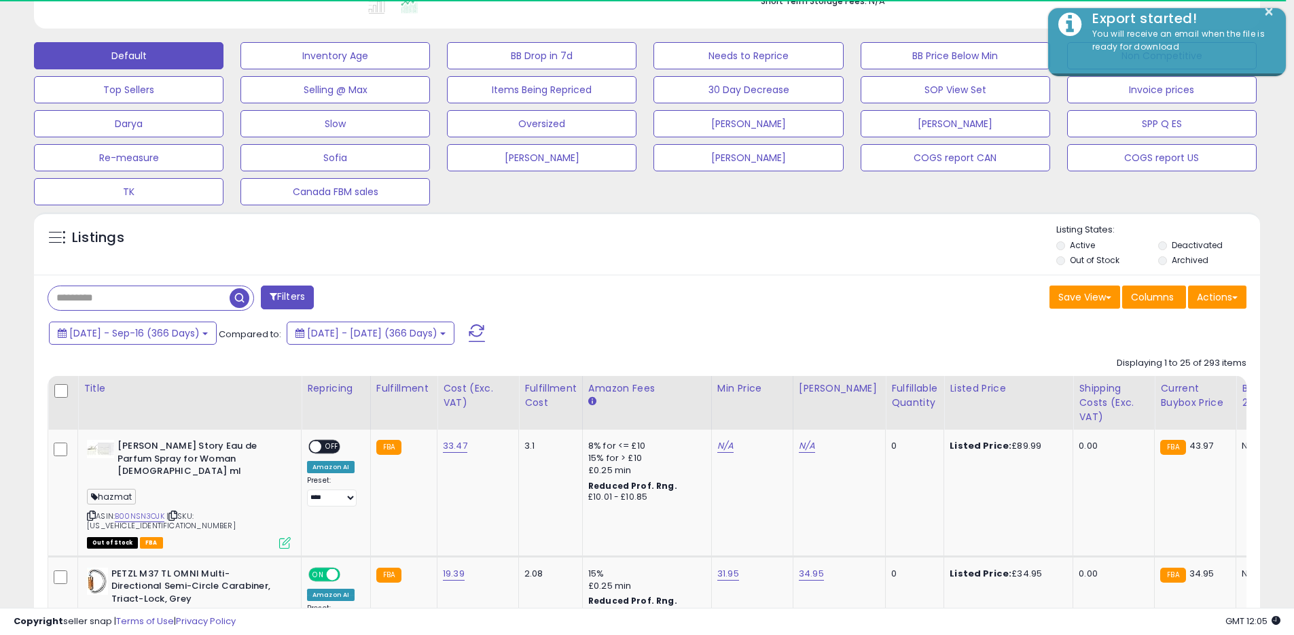
scroll to position [279, 711]
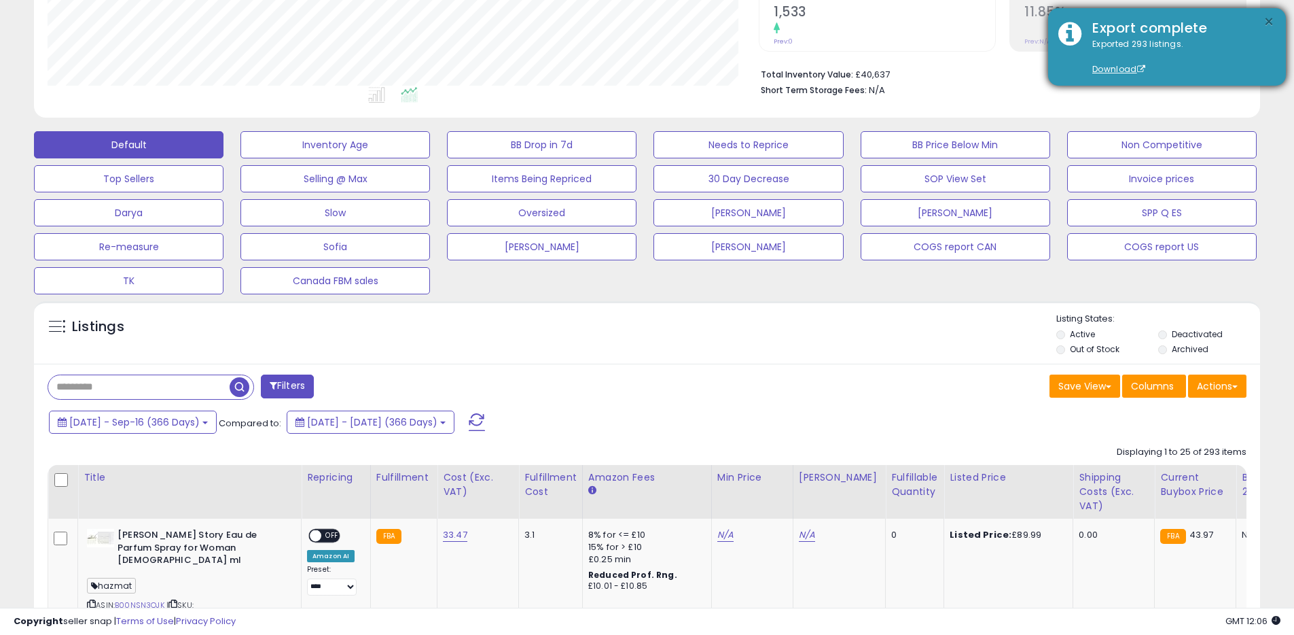
click at [1264, 20] on button "×" at bounding box center [1269, 22] width 11 height 17
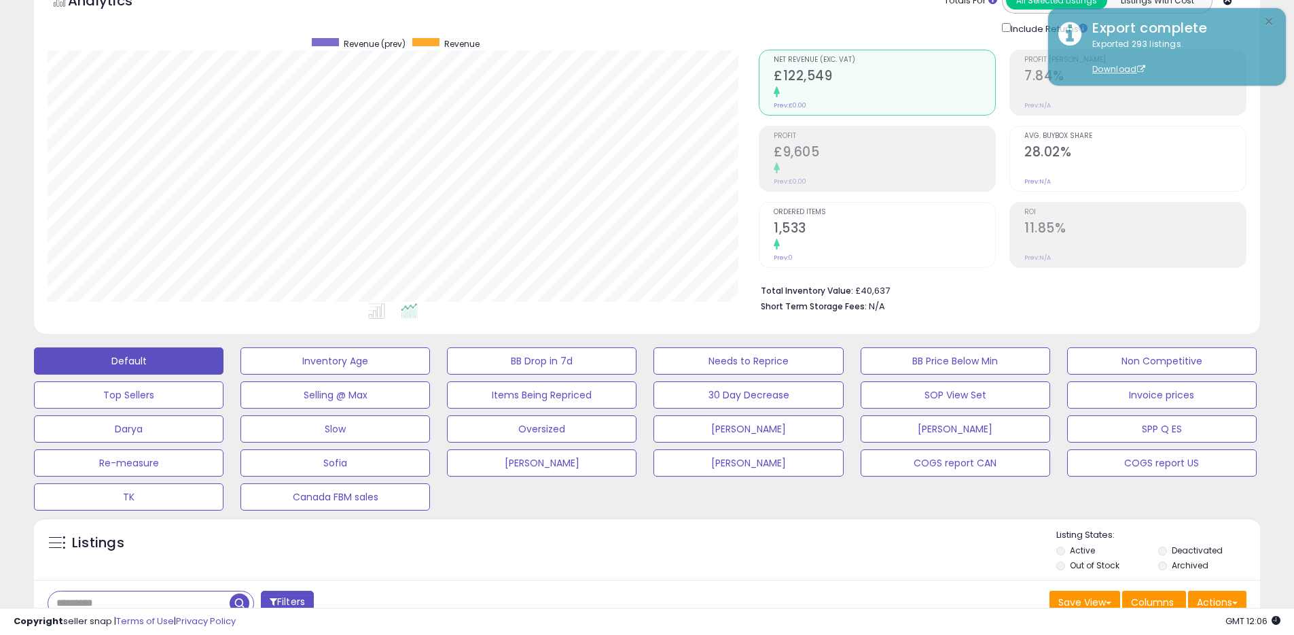
scroll to position [0, 0]
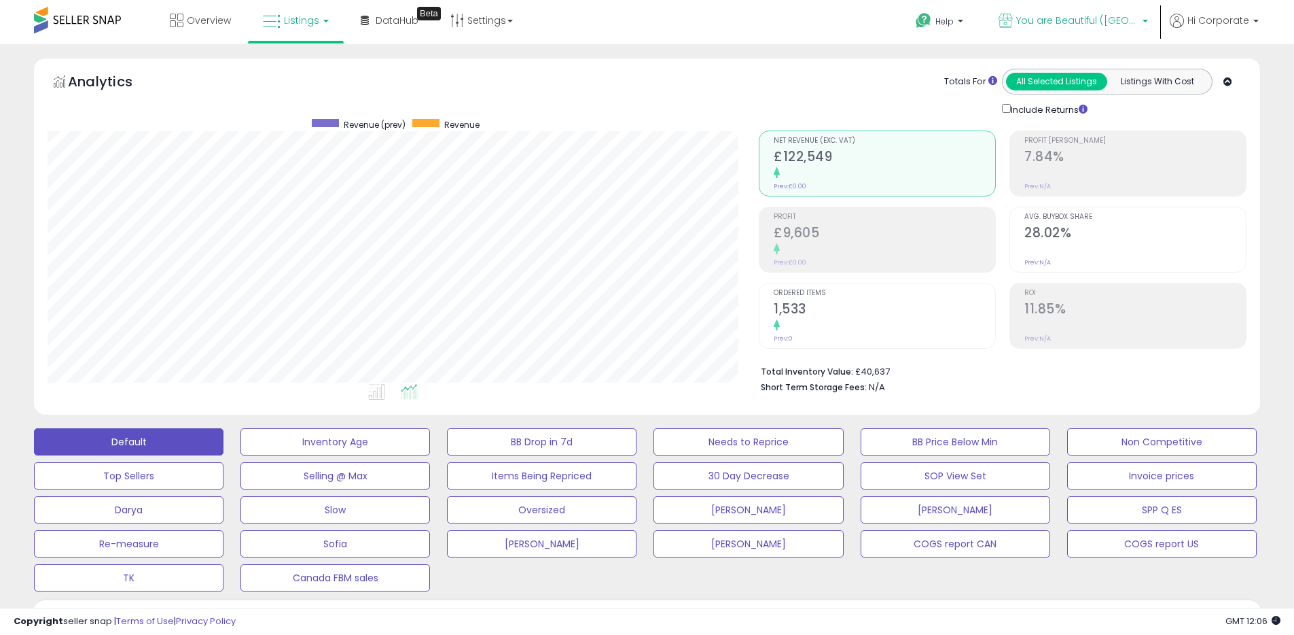
click at [1029, 31] on link "You are Beautiful ([GEOGRAPHIC_DATA])" at bounding box center [1074, 22] width 170 height 44
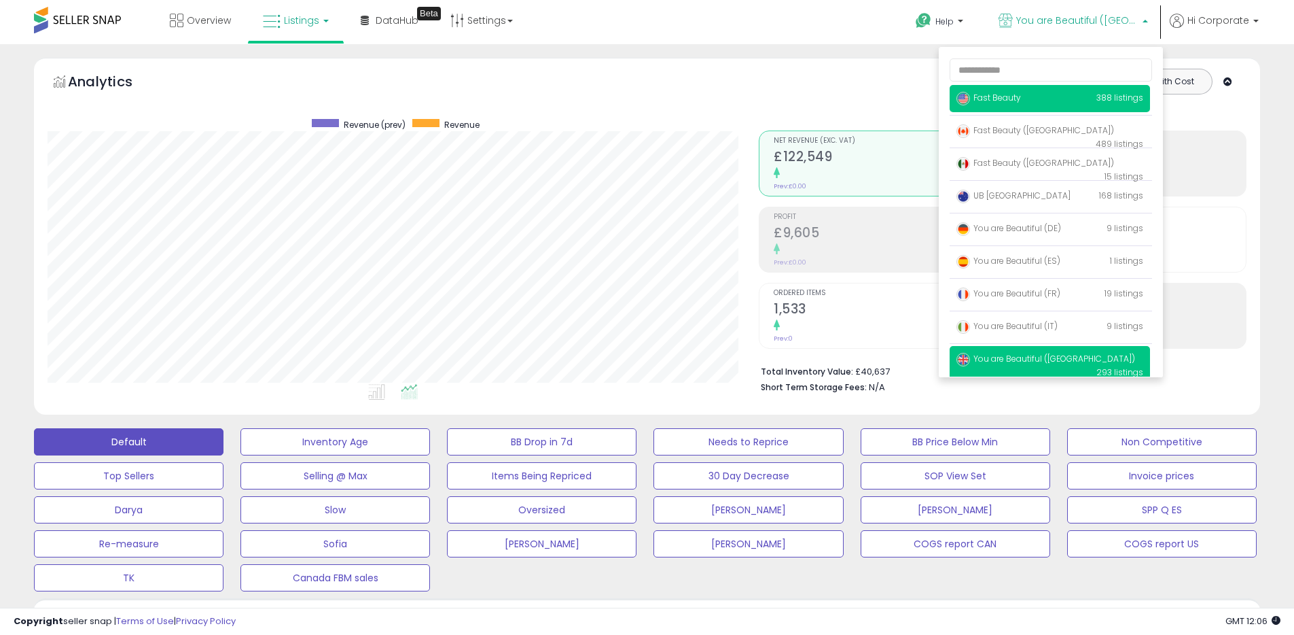
click at [1002, 96] on span "Fast Beauty" at bounding box center [989, 98] width 65 height 12
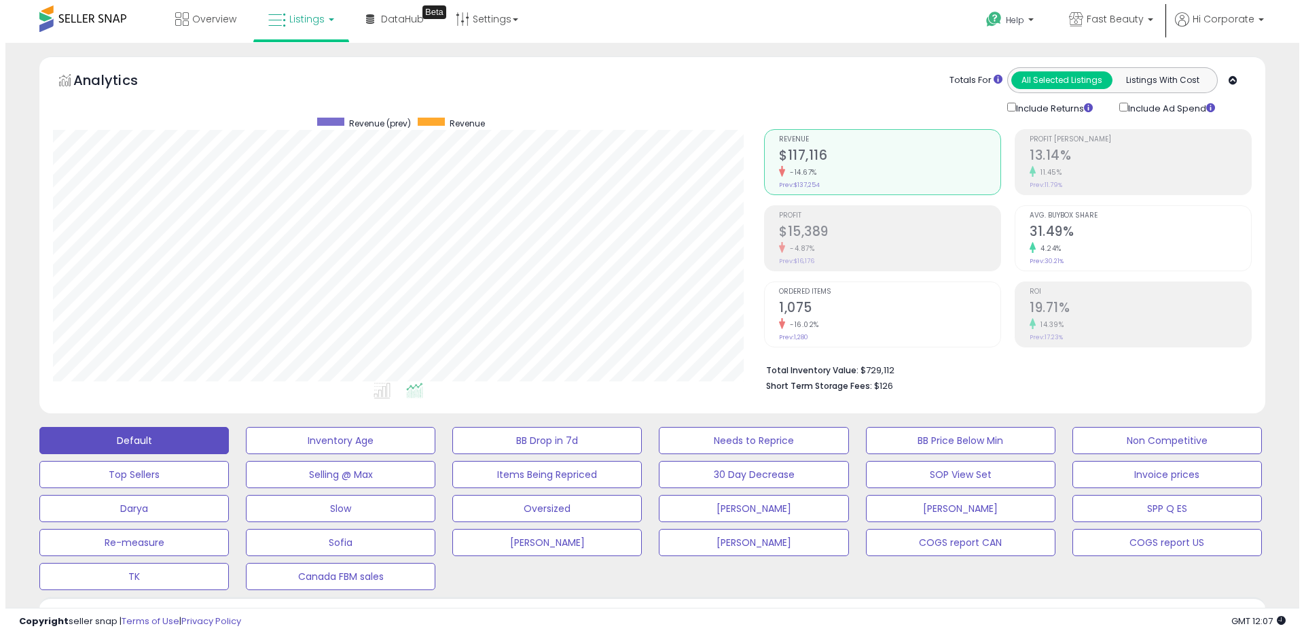
scroll to position [301, 0]
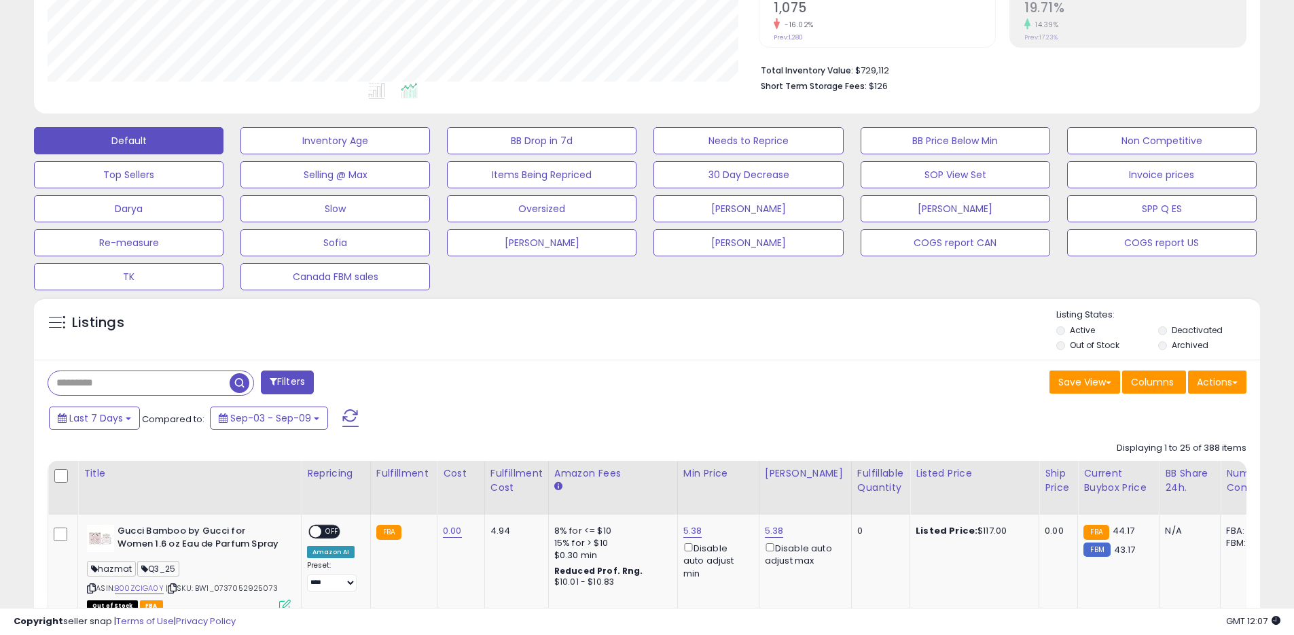
click at [1192, 330] on label "Deactivated" at bounding box center [1197, 330] width 51 height 12
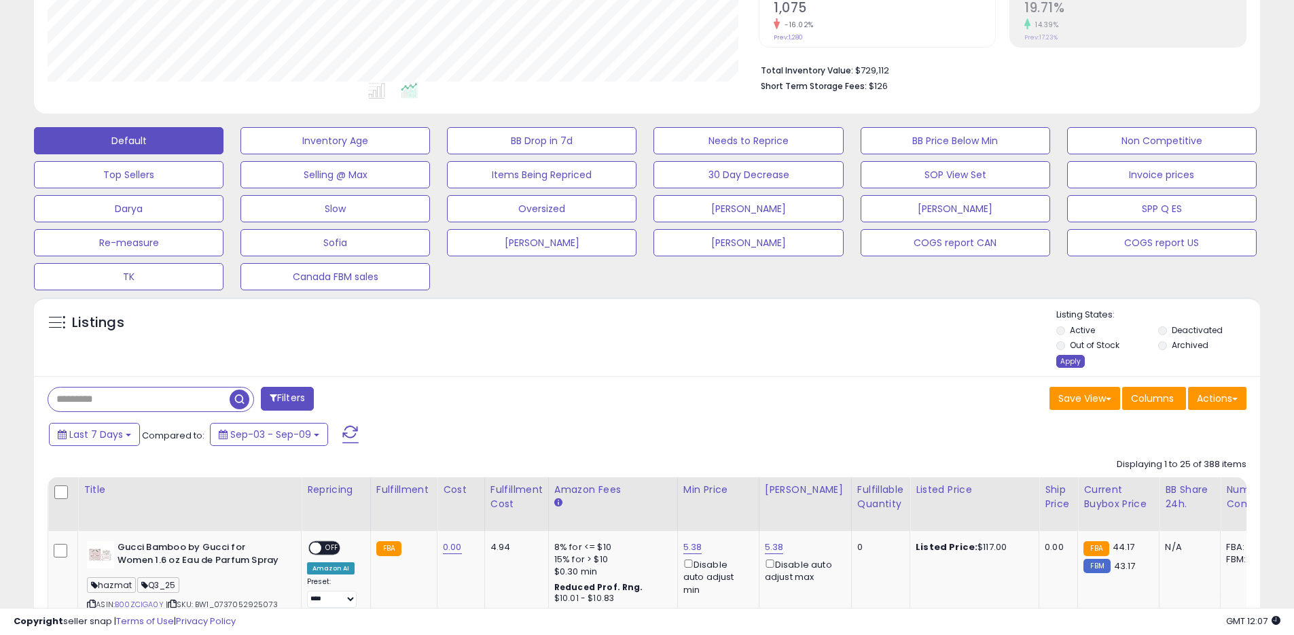
click at [1073, 363] on div "Apply" at bounding box center [1070, 361] width 29 height 13
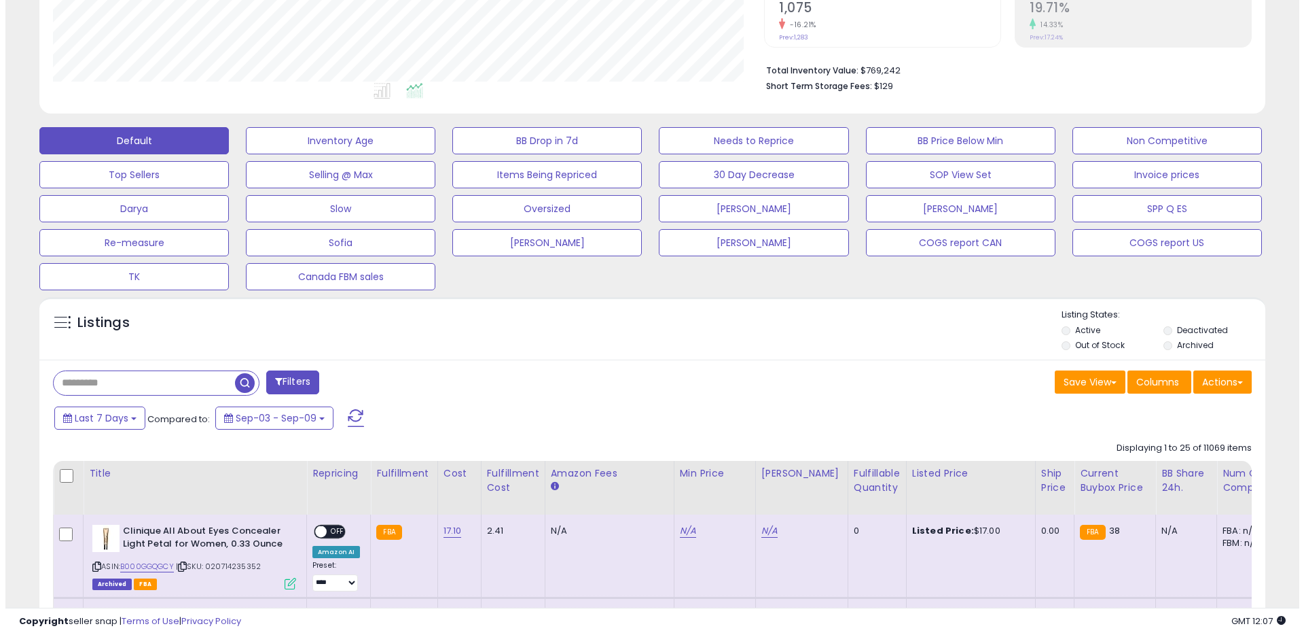
scroll to position [279, 711]
click at [1184, 346] on label "Archived" at bounding box center [1190, 345] width 37 height 12
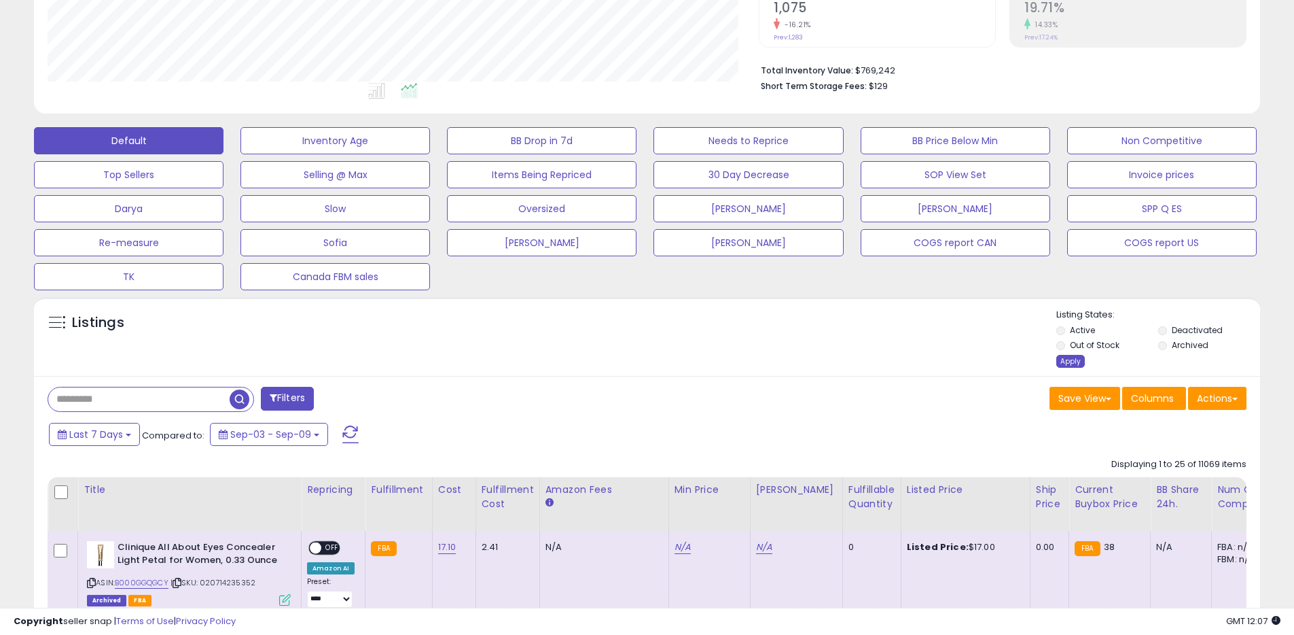
click at [1073, 361] on div "Apply" at bounding box center [1070, 361] width 29 height 13
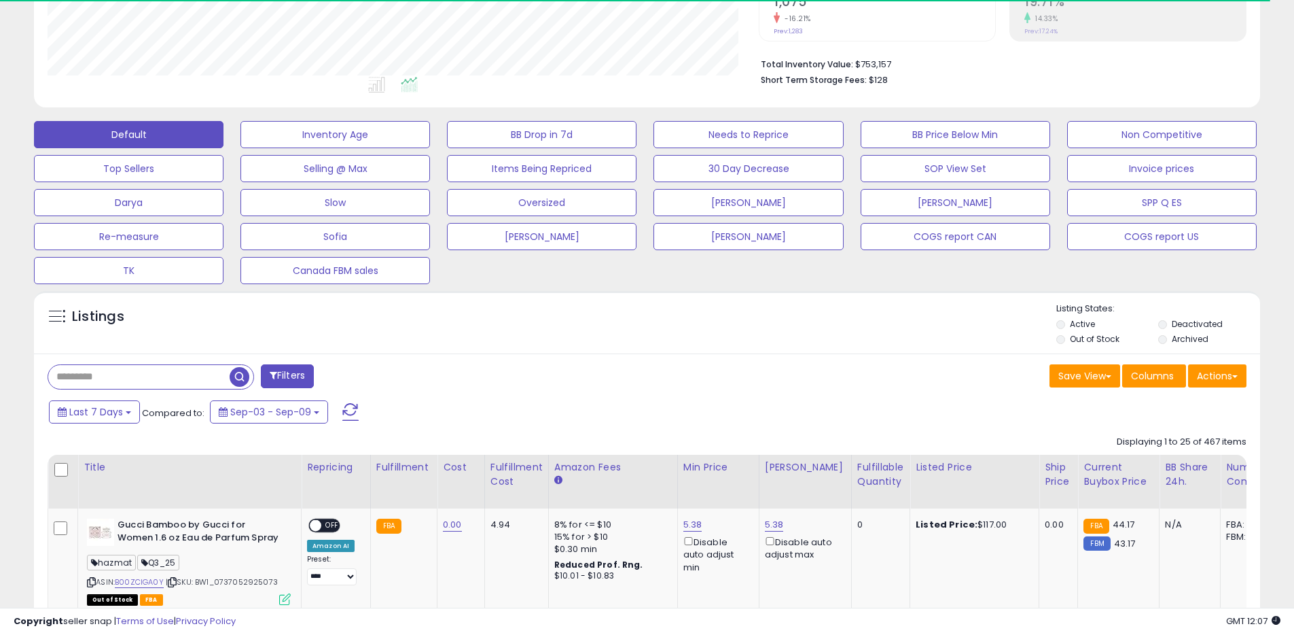
scroll to position [316, 0]
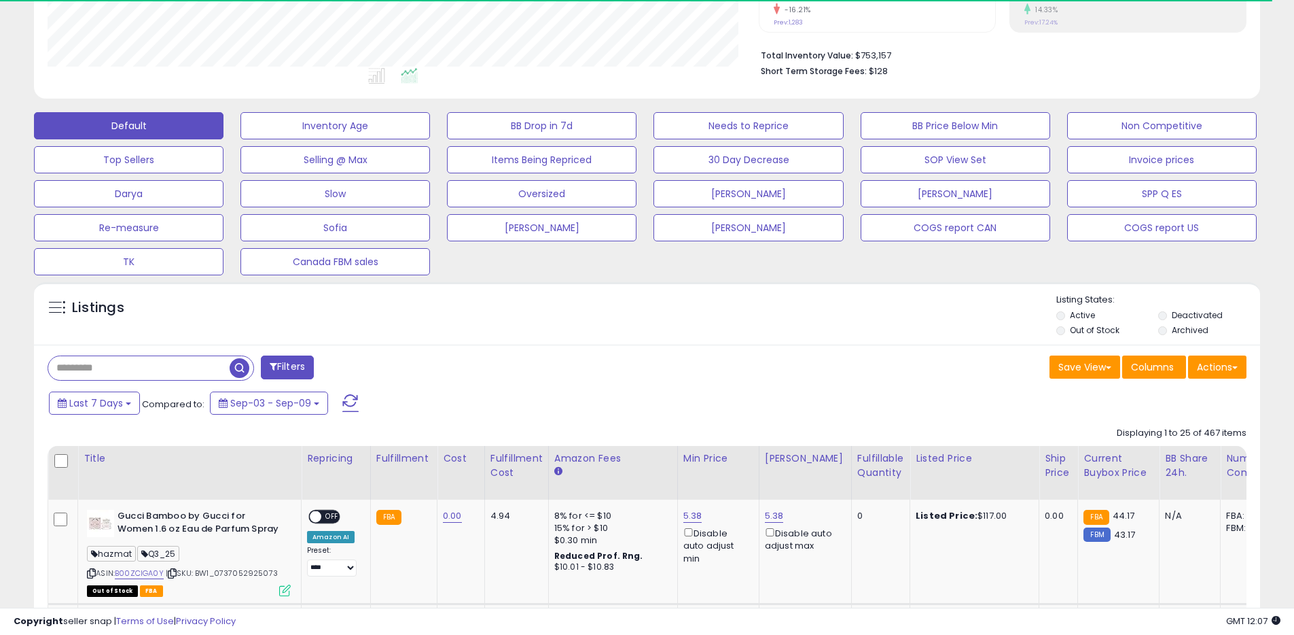
click at [1254, 359] on div "Save View Save As New View Update Current View Columns Actions Import Export Vi…" at bounding box center [952, 368] width 610 height 26
click at [1232, 370] on button "Actions" at bounding box center [1217, 366] width 58 height 23
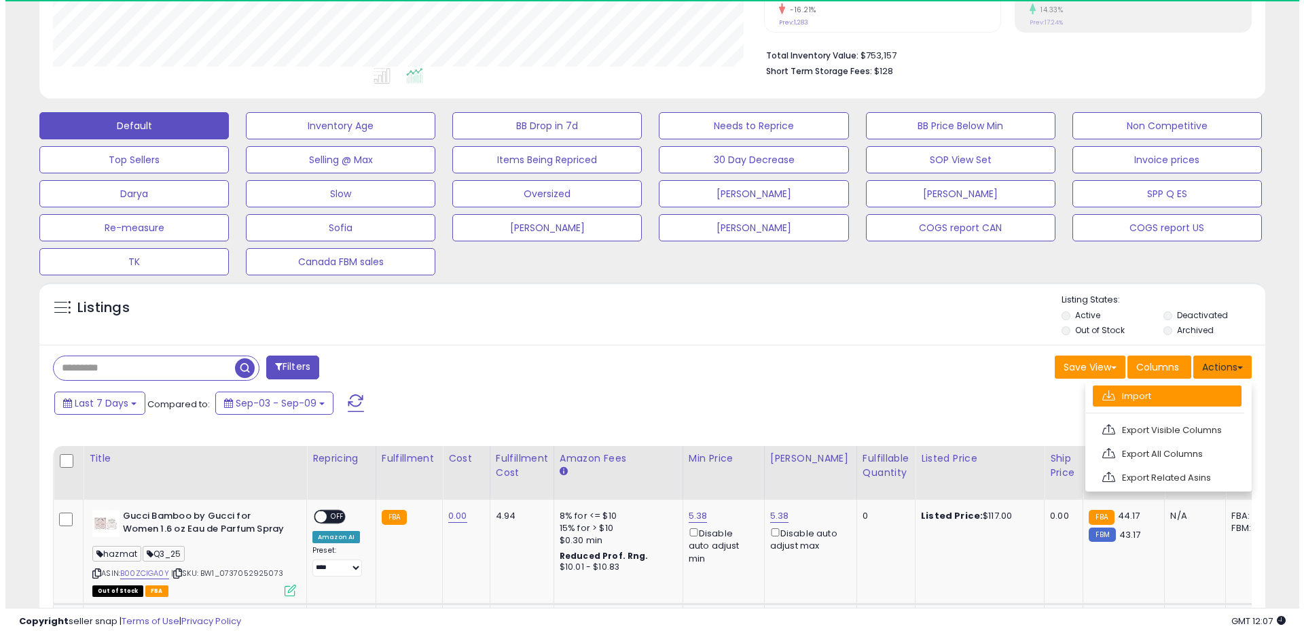
scroll to position [279, 711]
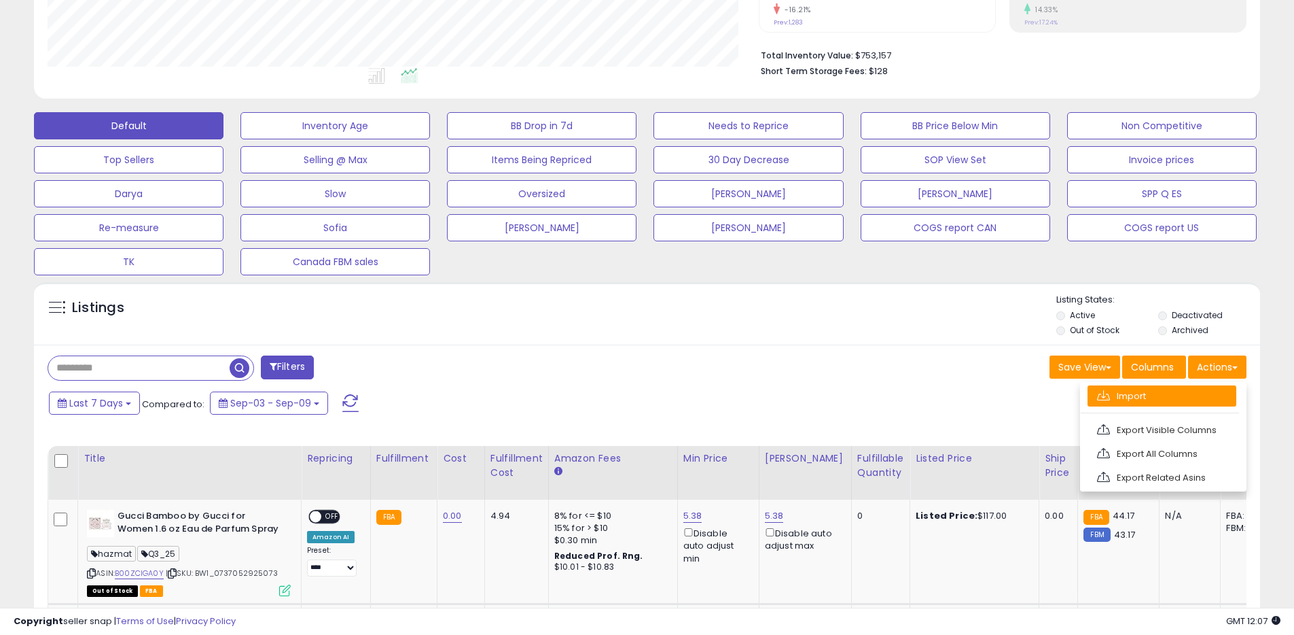
click at [1177, 386] on link "Import" at bounding box center [1162, 395] width 149 height 21
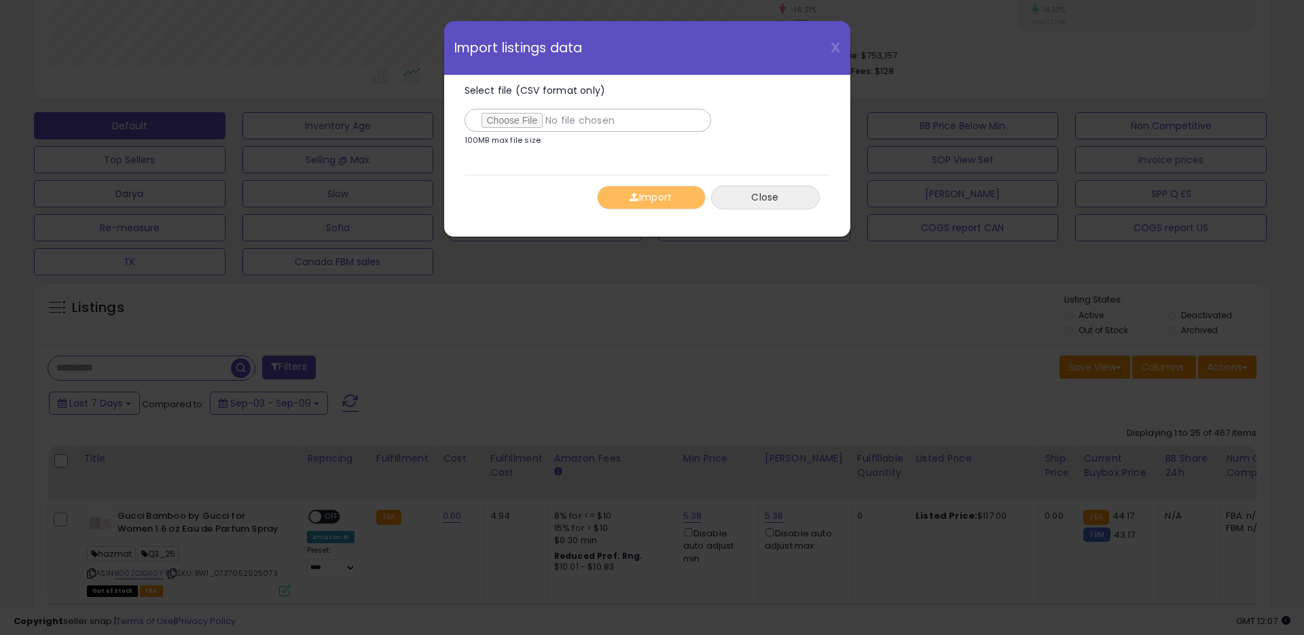
click at [758, 203] on button "Close" at bounding box center [765, 197] width 109 height 24
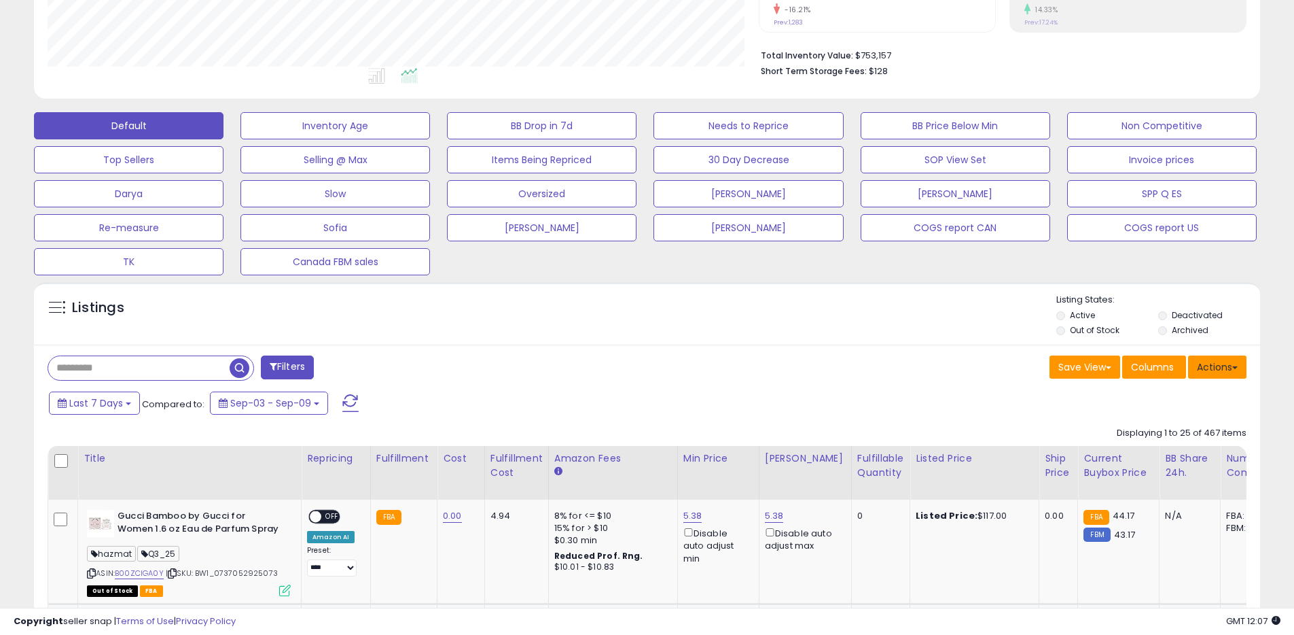
scroll to position [679139, 678706]
click at [1232, 372] on button "Actions" at bounding box center [1217, 366] width 58 height 23
click at [1157, 448] on link "Export All Columns" at bounding box center [1162, 453] width 149 height 21
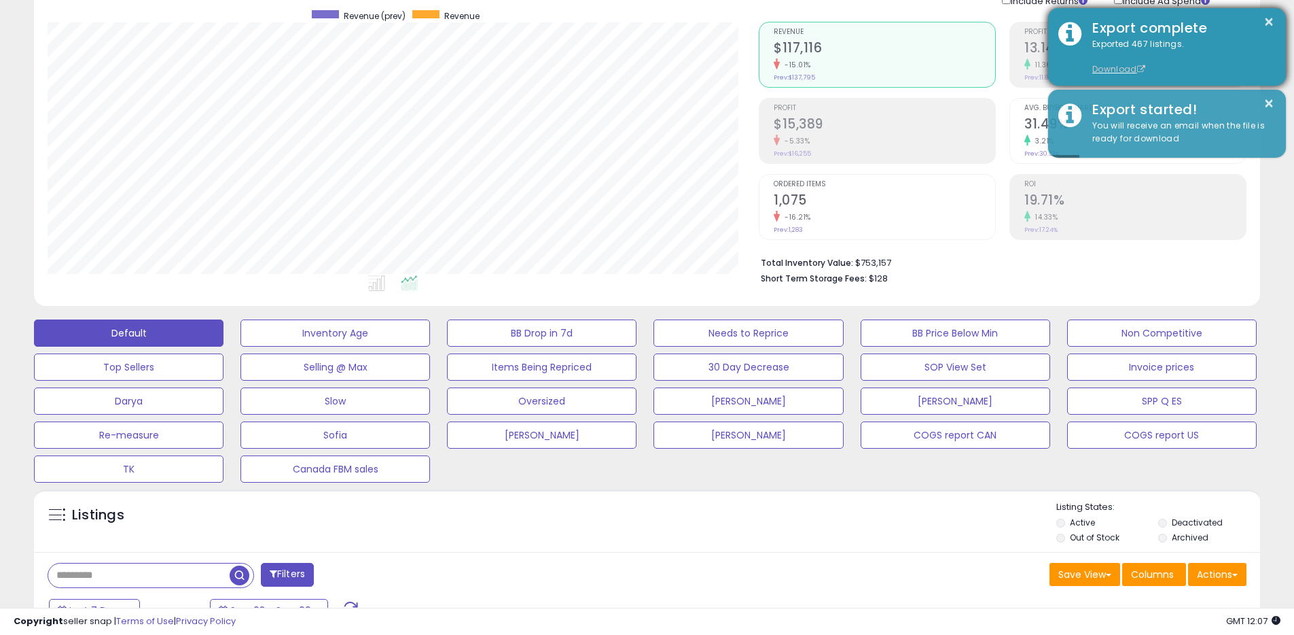
scroll to position [0, 0]
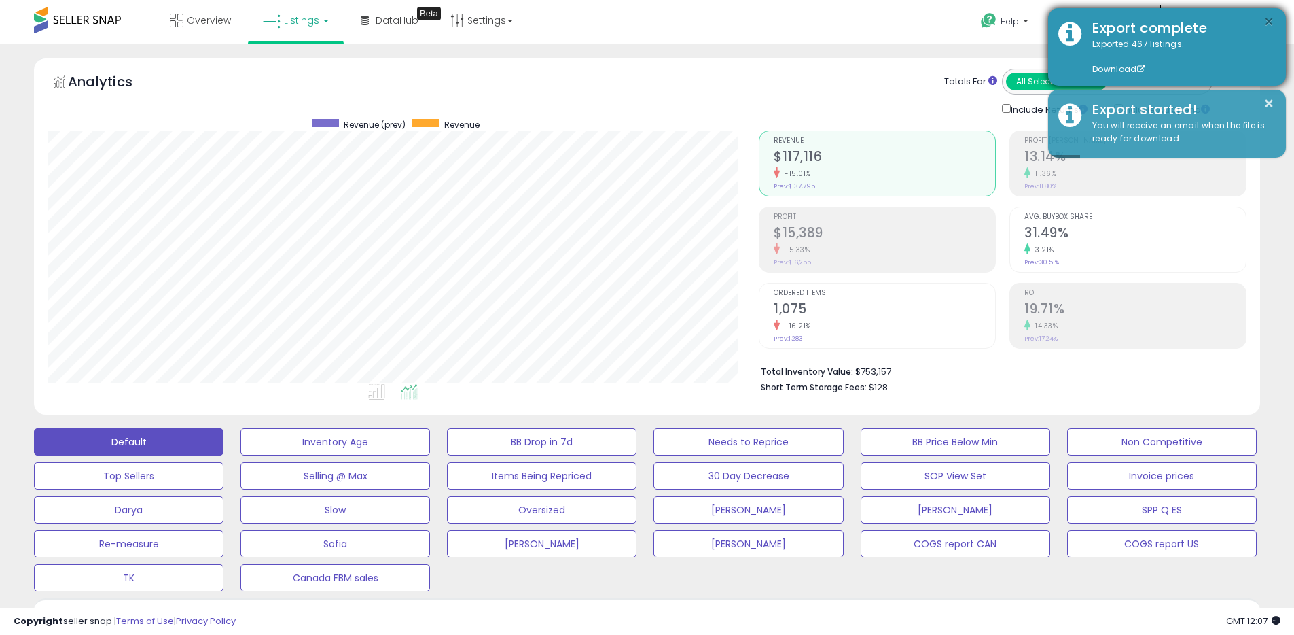
click at [1264, 22] on button "×" at bounding box center [1269, 22] width 11 height 17
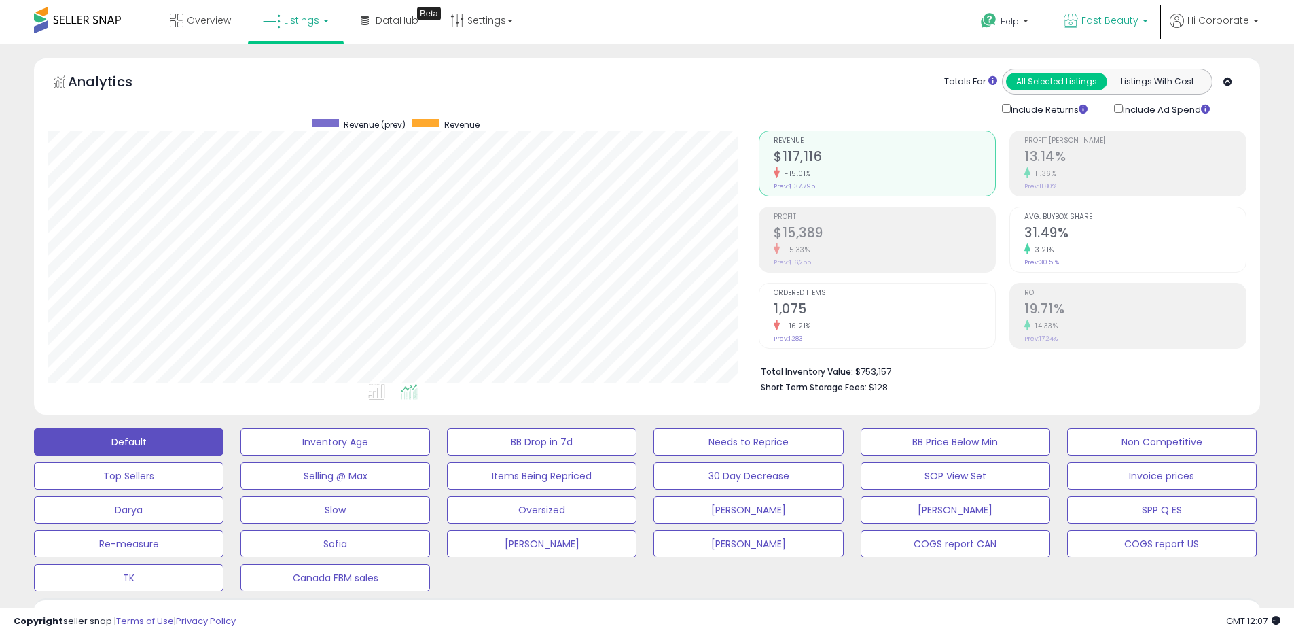
click at [1078, 20] on icon at bounding box center [1071, 21] width 14 height 14
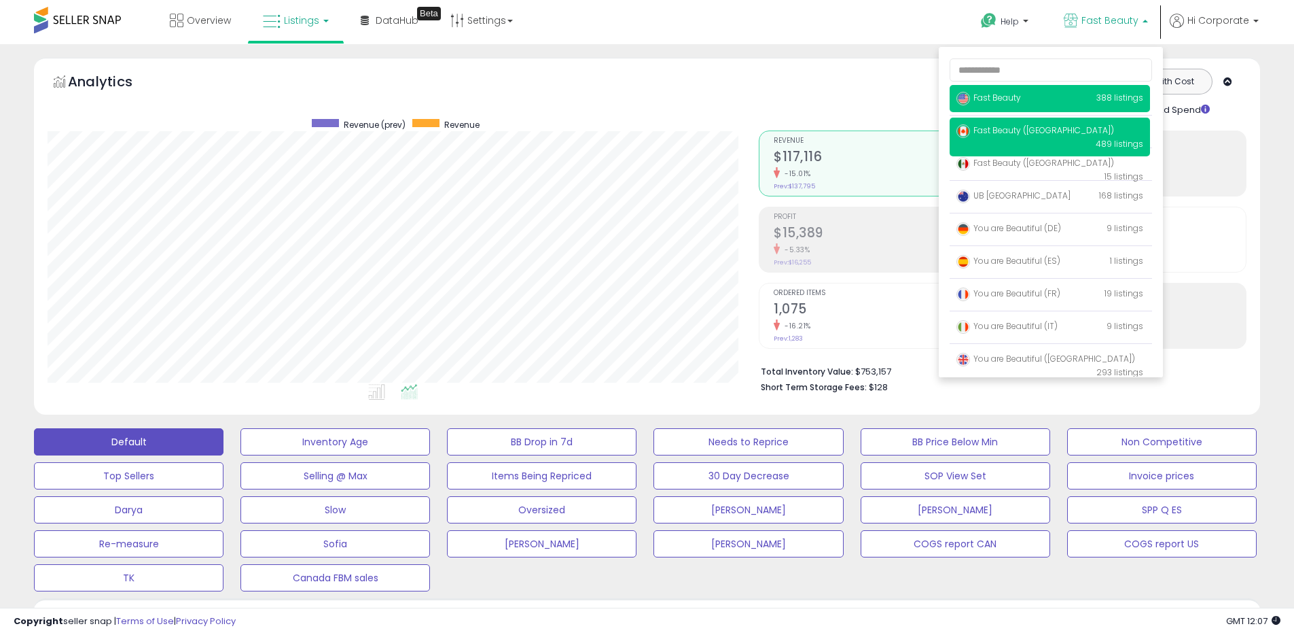
click at [1002, 130] on span "Fast Beauty ([GEOGRAPHIC_DATA])" at bounding box center [1036, 130] width 158 height 12
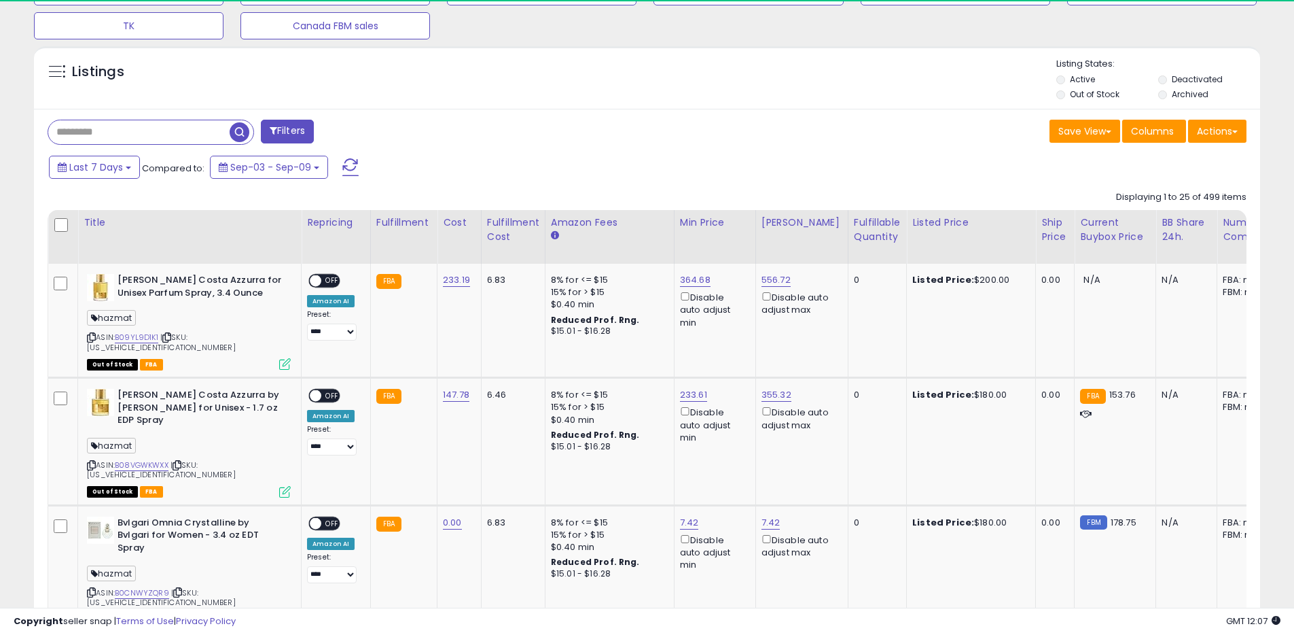
scroll to position [279, 711]
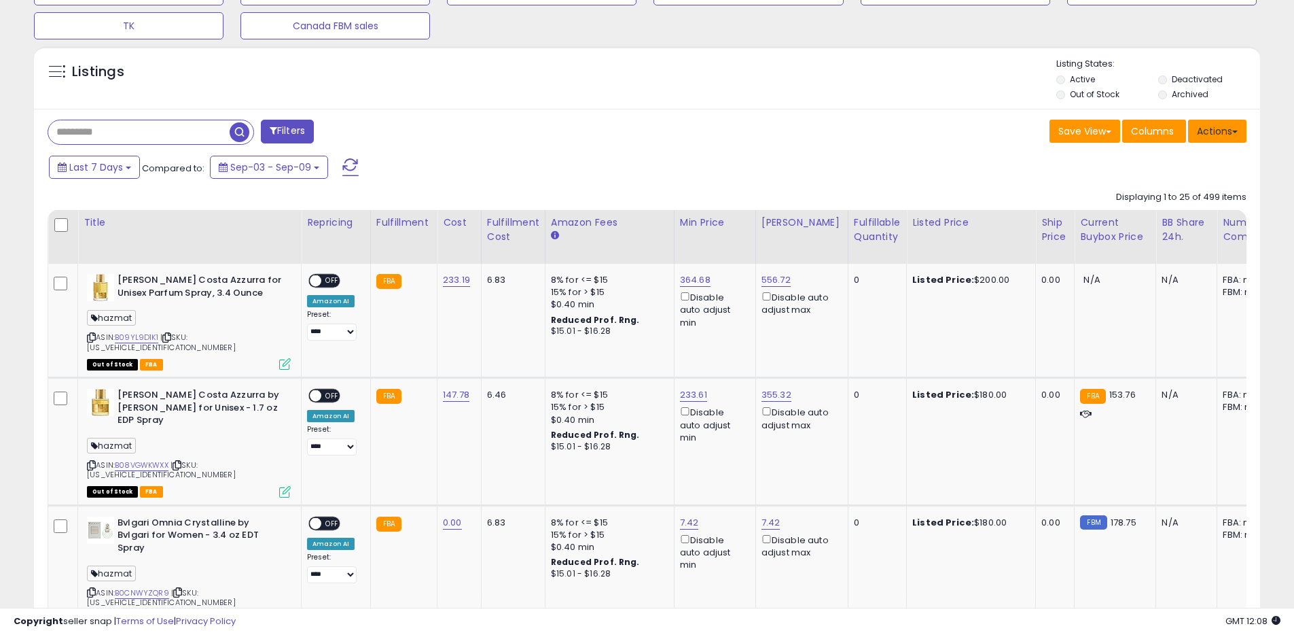
click at [1215, 134] on button "Actions" at bounding box center [1217, 131] width 58 height 23
click at [1179, 215] on link "Export All Columns" at bounding box center [1162, 217] width 149 height 21
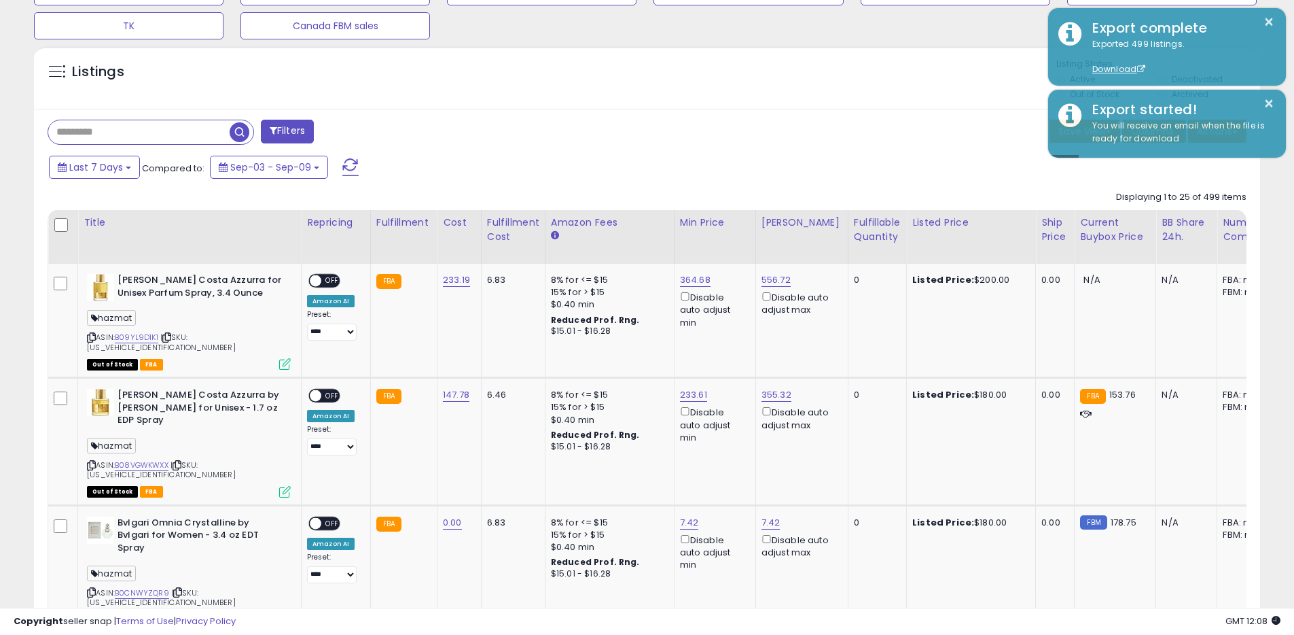
click at [895, 173] on div "Last 7 Days Compared to: Sep-03 - Sep-09" at bounding box center [496, 169] width 900 height 31
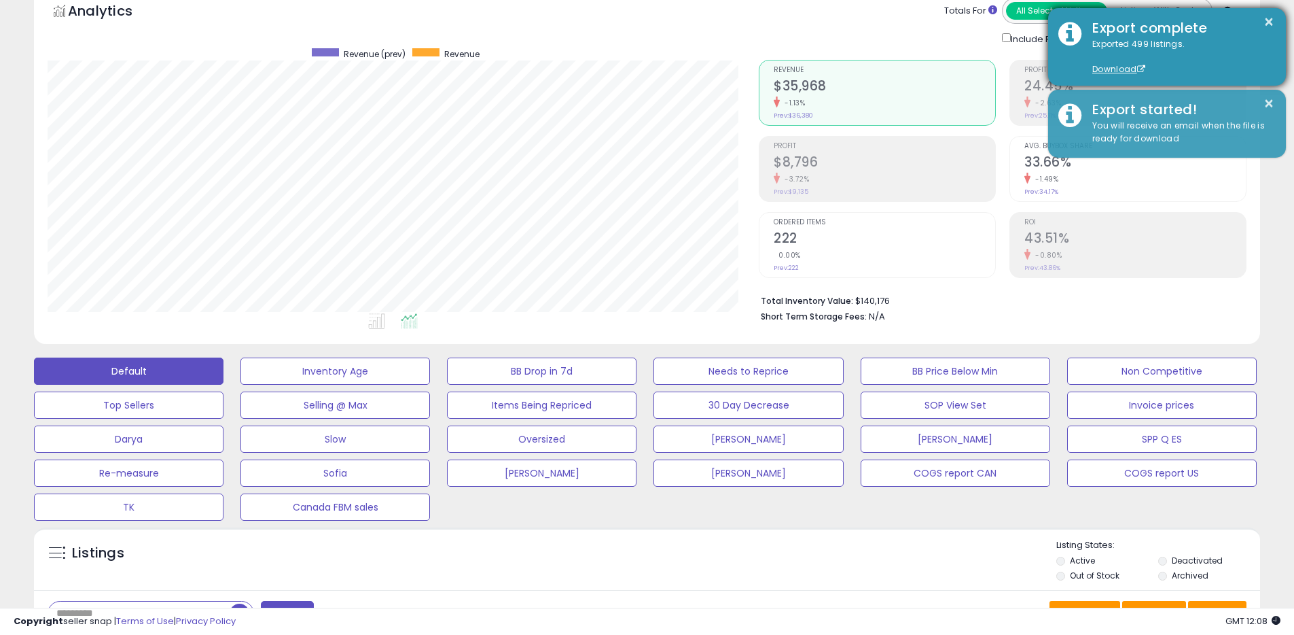
scroll to position [0, 0]
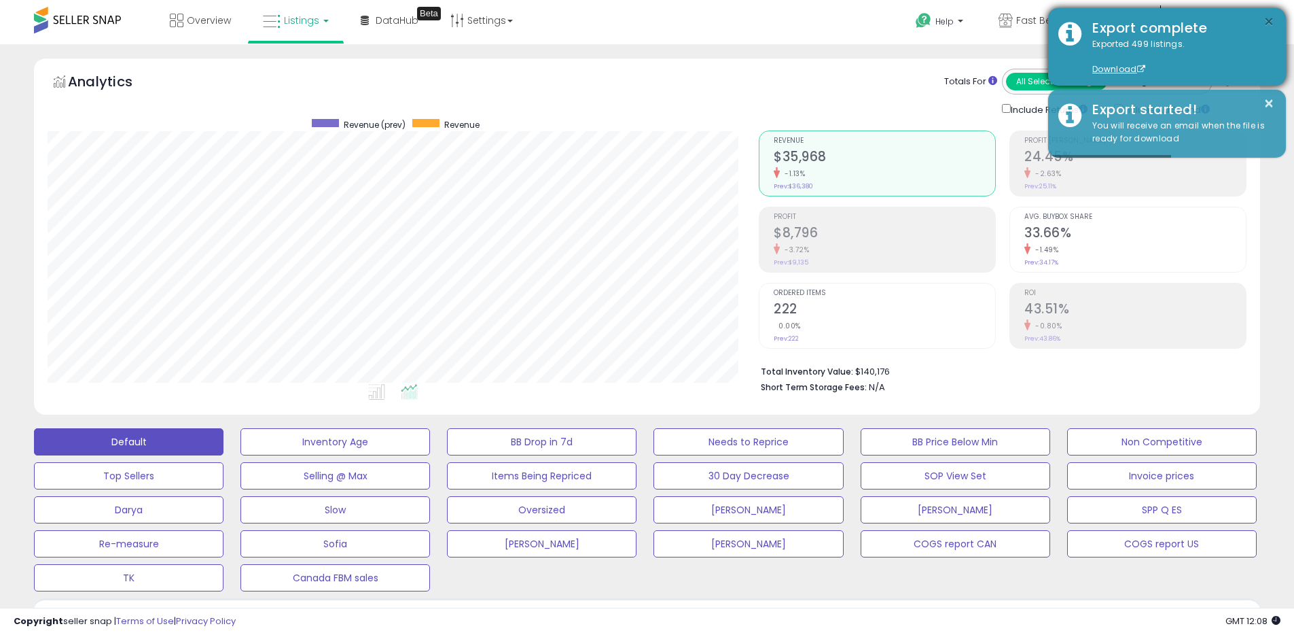
click at [1265, 20] on button "×" at bounding box center [1269, 22] width 11 height 17
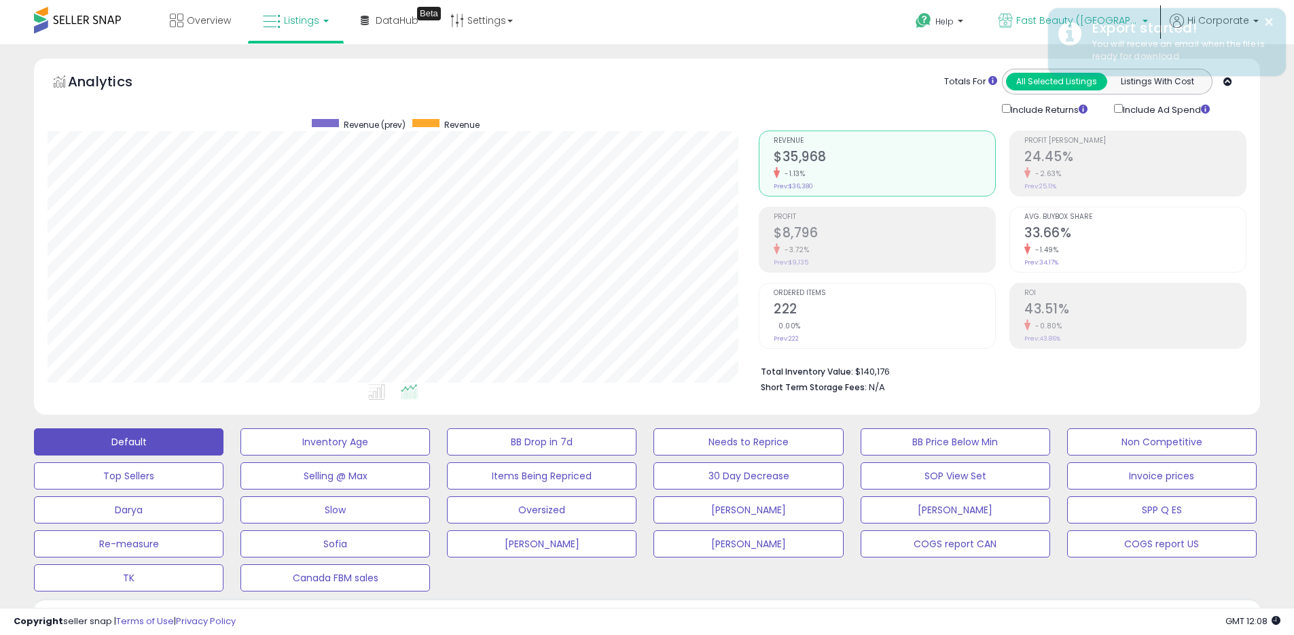
click at [1013, 22] on icon at bounding box center [1006, 21] width 14 height 14
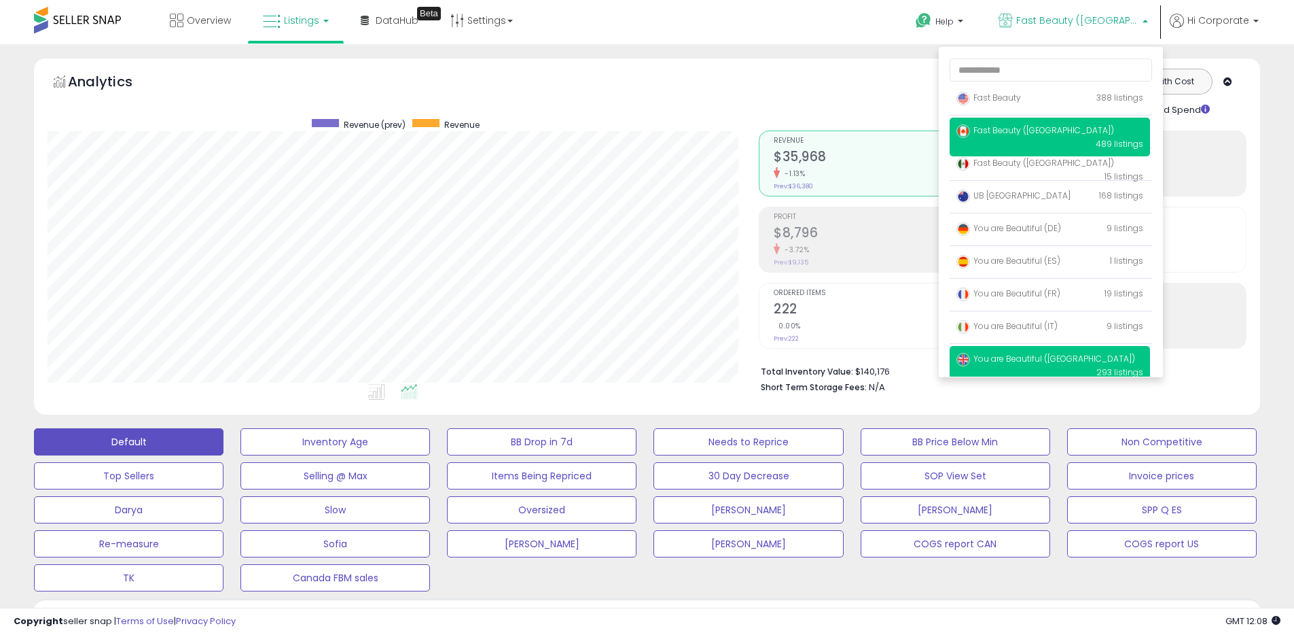
click at [1012, 360] on span "You are Beautiful ([GEOGRAPHIC_DATA])" at bounding box center [1046, 359] width 179 height 12
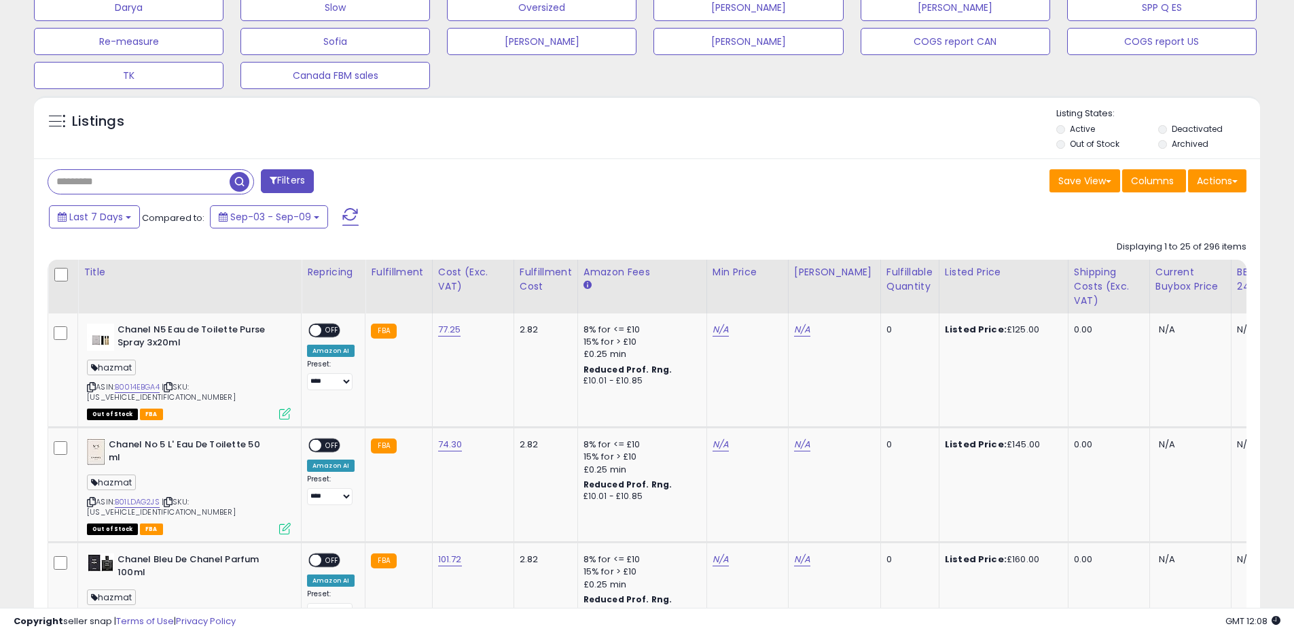
scroll to position [279, 711]
click at [1201, 185] on button "Actions" at bounding box center [1217, 180] width 58 height 23
click at [1155, 257] on link "Export All Columns" at bounding box center [1162, 267] width 149 height 21
